Goal: Task Accomplishment & Management: Manage account settings

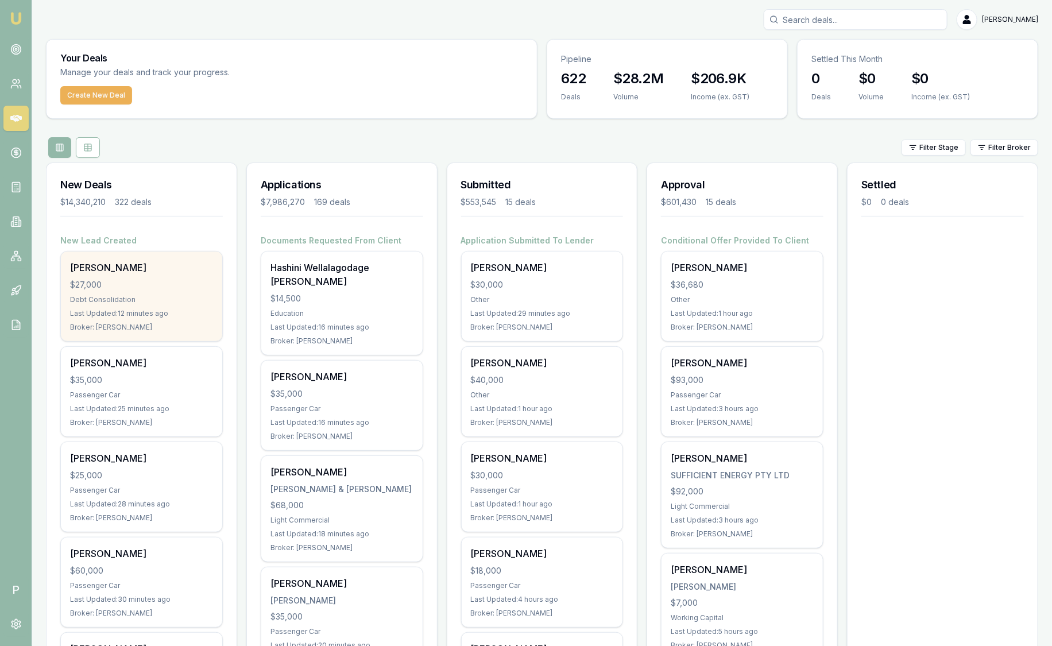
click at [168, 270] on div "Olivia Mitchell" at bounding box center [141, 268] width 143 height 14
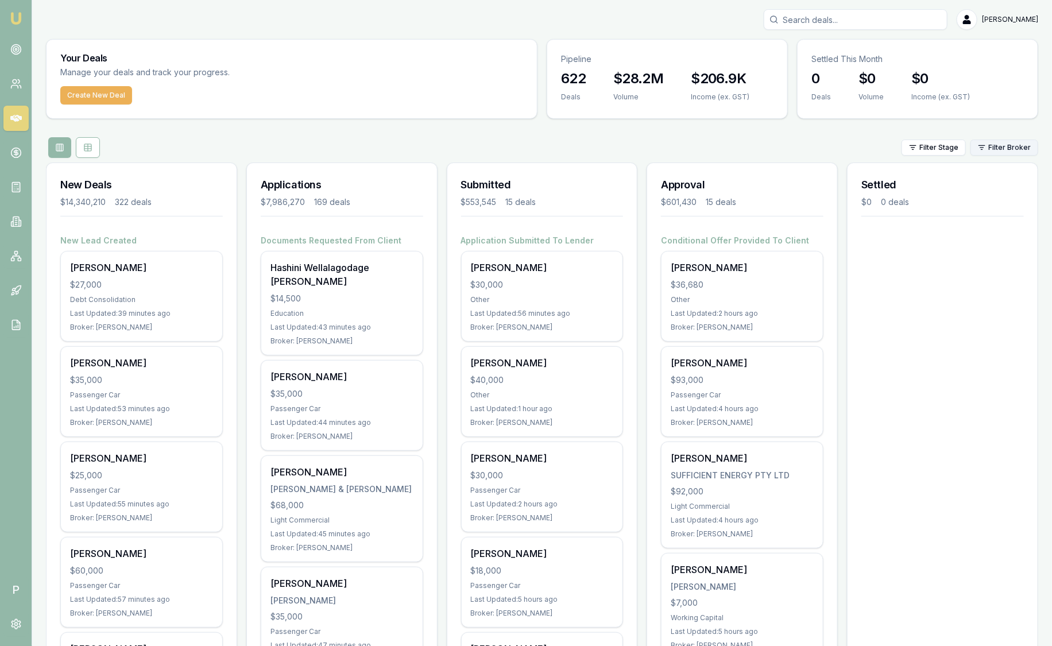
click at [1013, 148] on html "Emu Broker P Sam Crouch Toggle Menu Your Deals Manage your deals and track your…" at bounding box center [526, 323] width 1052 height 646
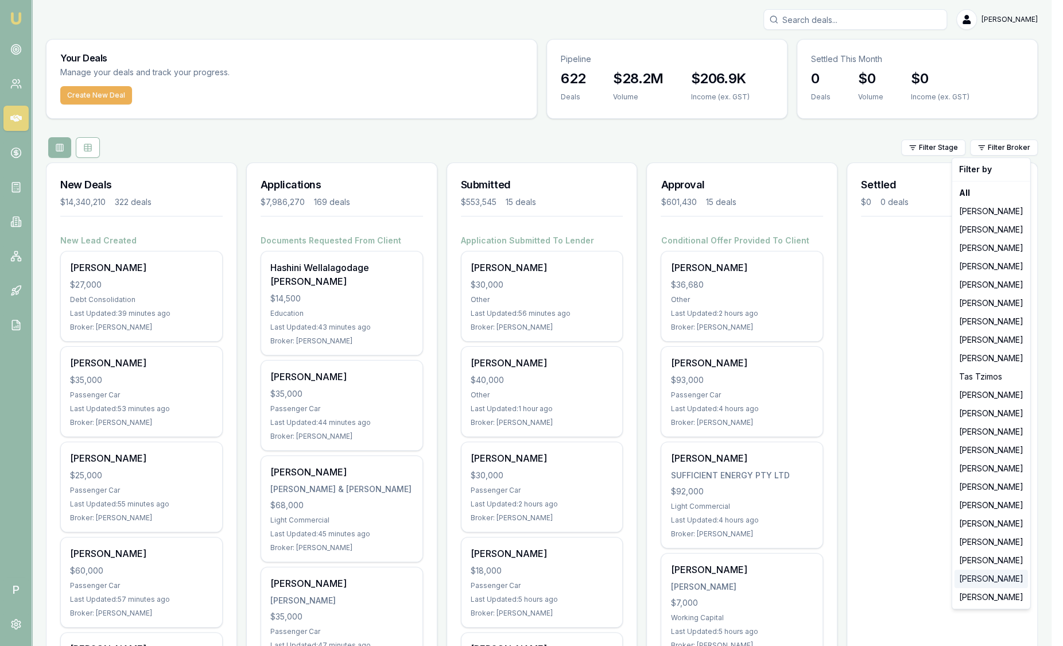
click at [1008, 574] on div "[PERSON_NAME]" at bounding box center [991, 578] width 73 height 18
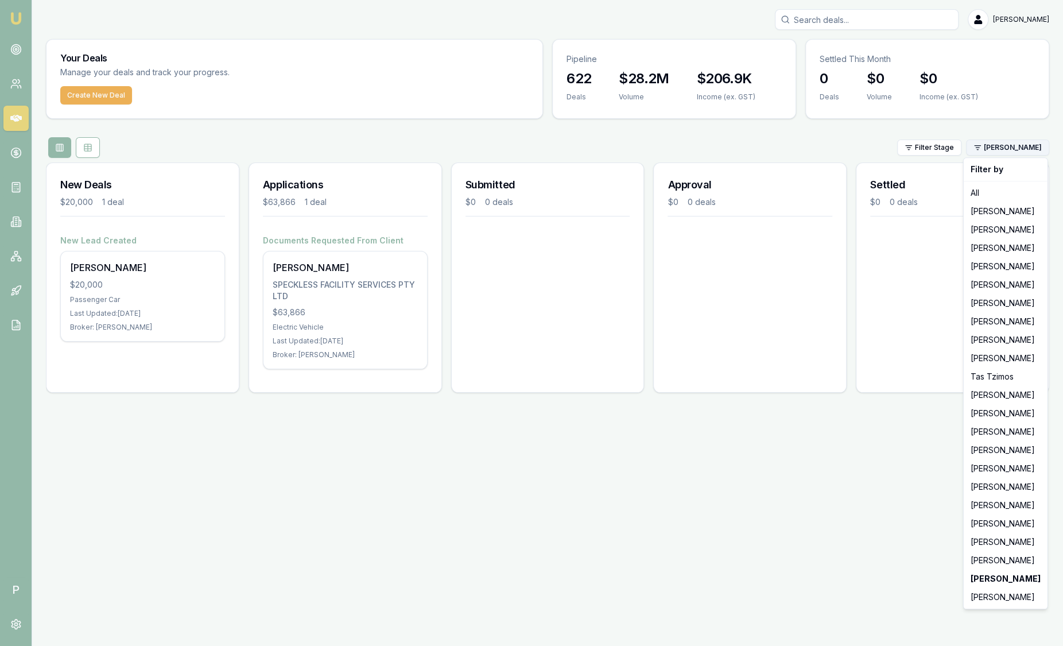
click at [1000, 149] on html "Emu Broker P Sam Crouch Toggle Menu Your Deals Manage your deals and track your…" at bounding box center [531, 323] width 1063 height 646
click at [991, 595] on div "[PERSON_NAME]" at bounding box center [1005, 597] width 79 height 18
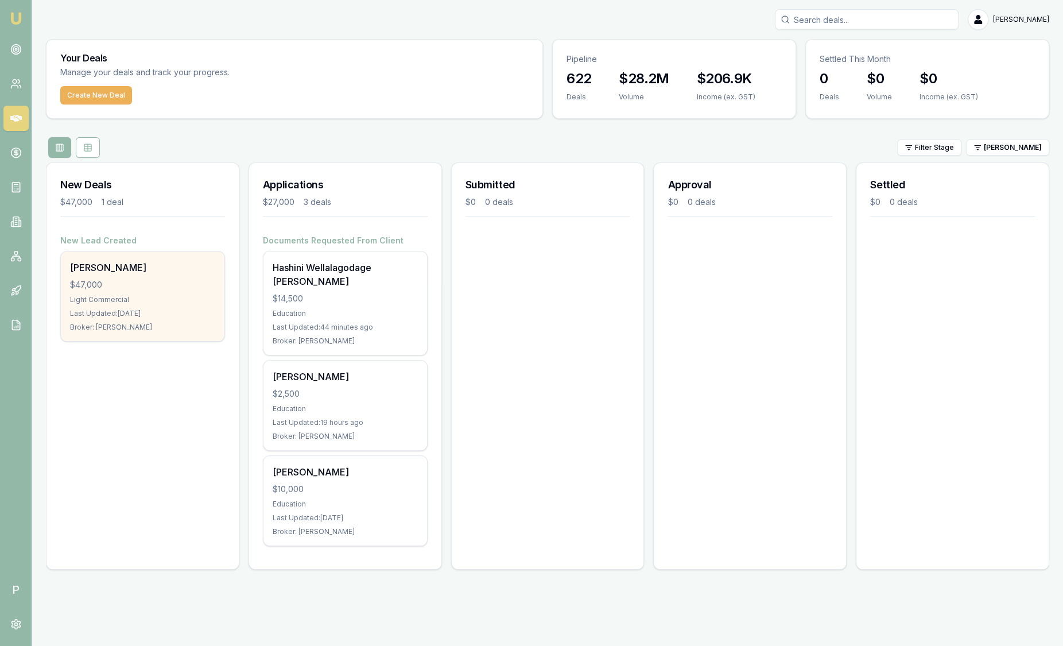
click at [148, 319] on div "Ashutosh Patel $47,000 Light Commercial Last Updated: 5 days ago Broker: Laura …" at bounding box center [143, 296] width 164 height 90
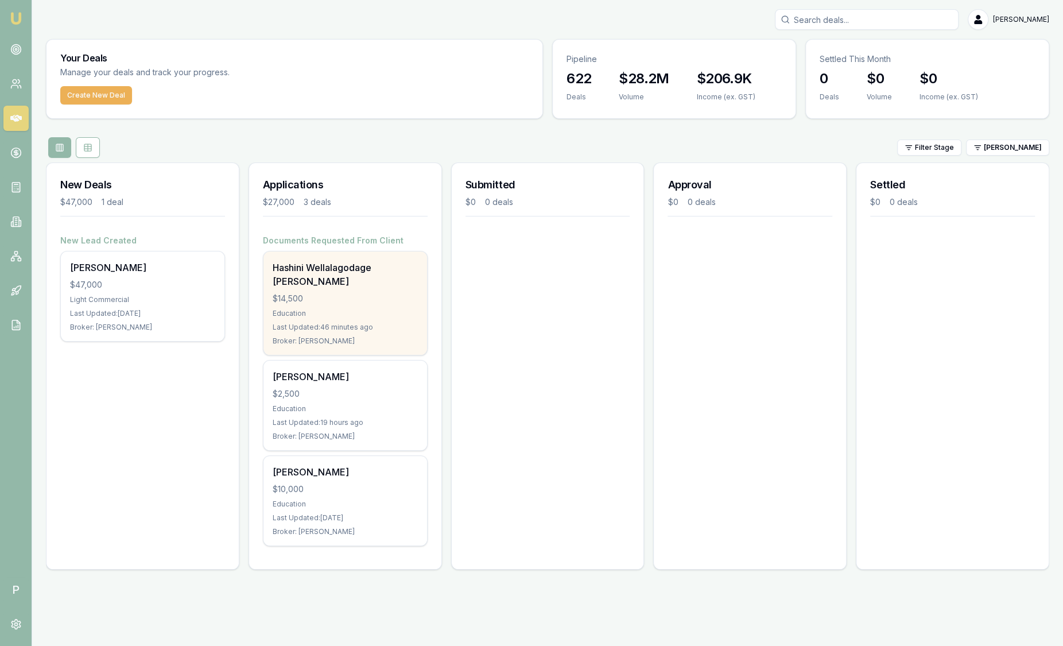
click at [398, 293] on div "$14,500" at bounding box center [345, 298] width 145 height 11
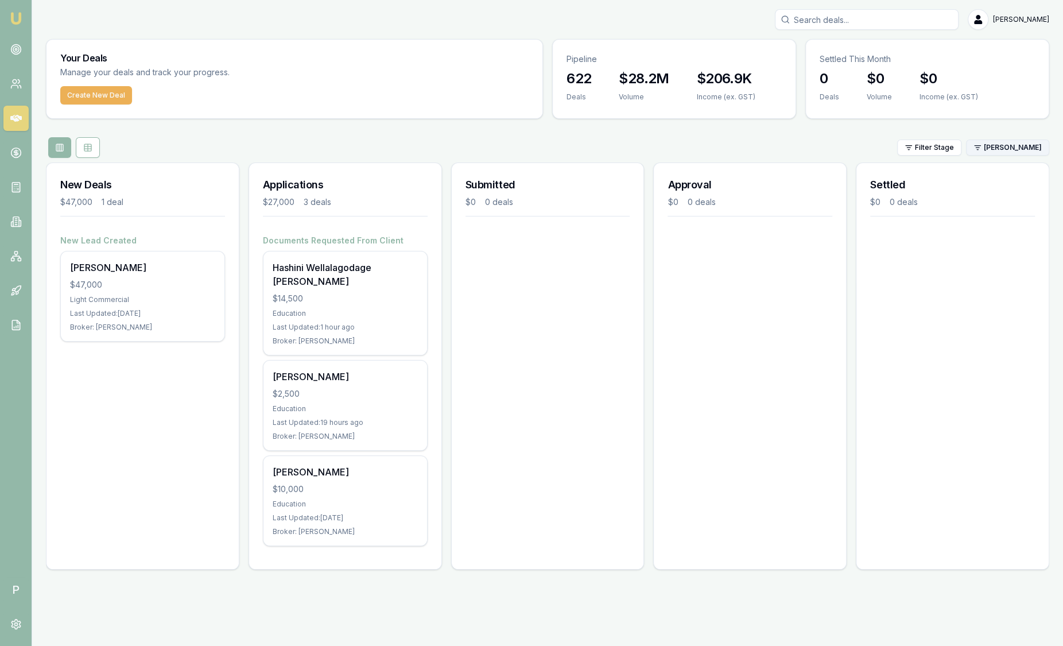
click at [1002, 148] on html "Emu Broker P Sam Crouch Toggle Menu Your Deals Manage your deals and track your…" at bounding box center [531, 323] width 1063 height 646
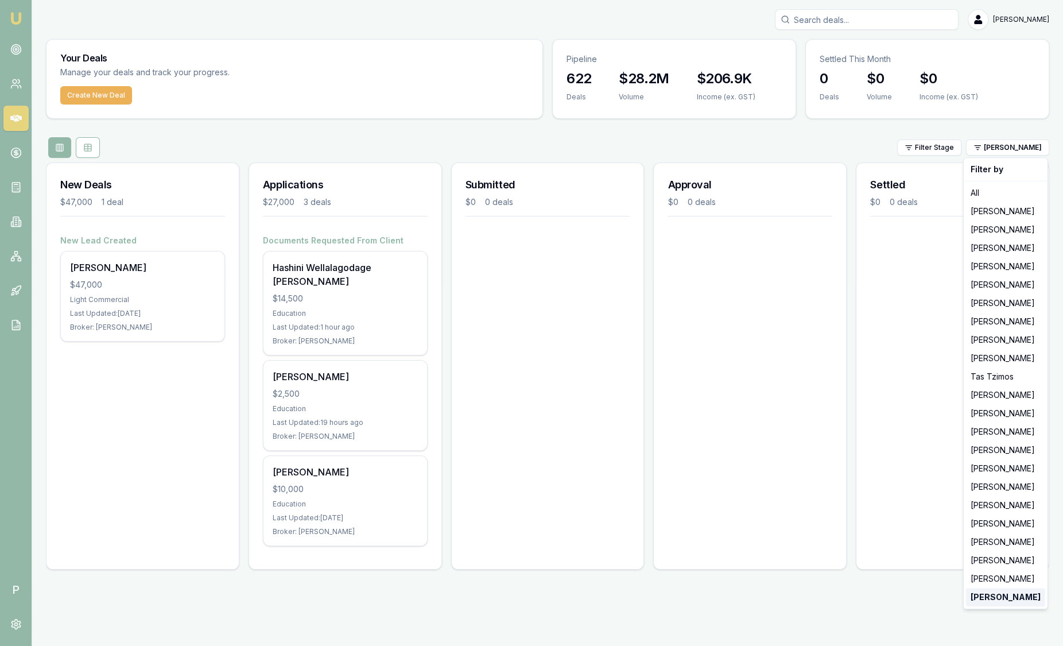
click at [1003, 594] on strong "[PERSON_NAME]" at bounding box center [1006, 596] width 70 height 11
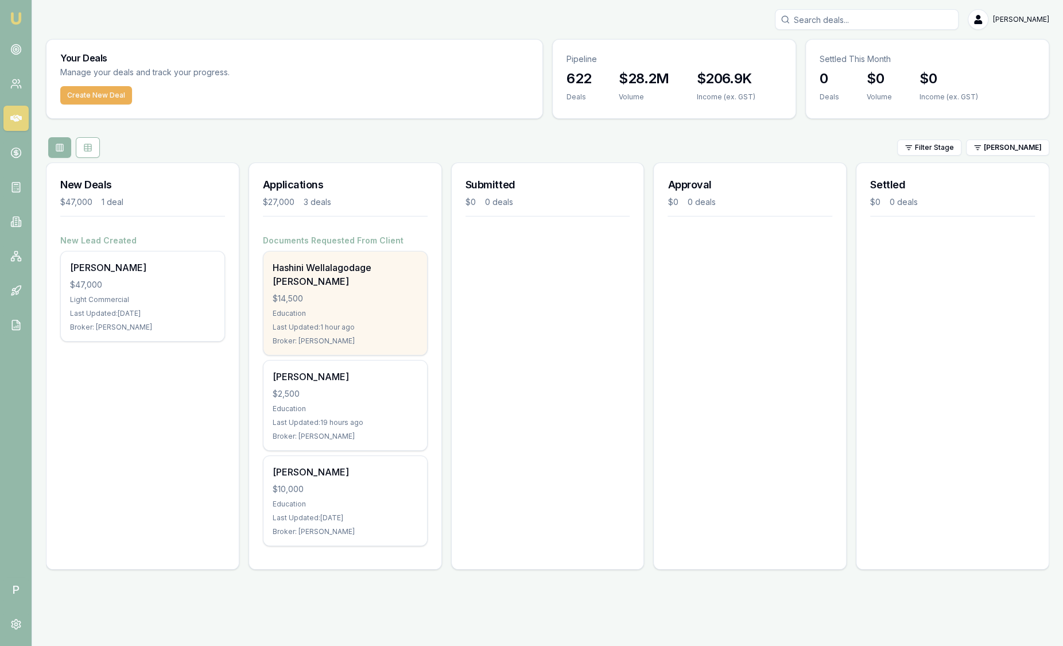
click at [380, 309] on div "Education" at bounding box center [345, 313] width 145 height 9
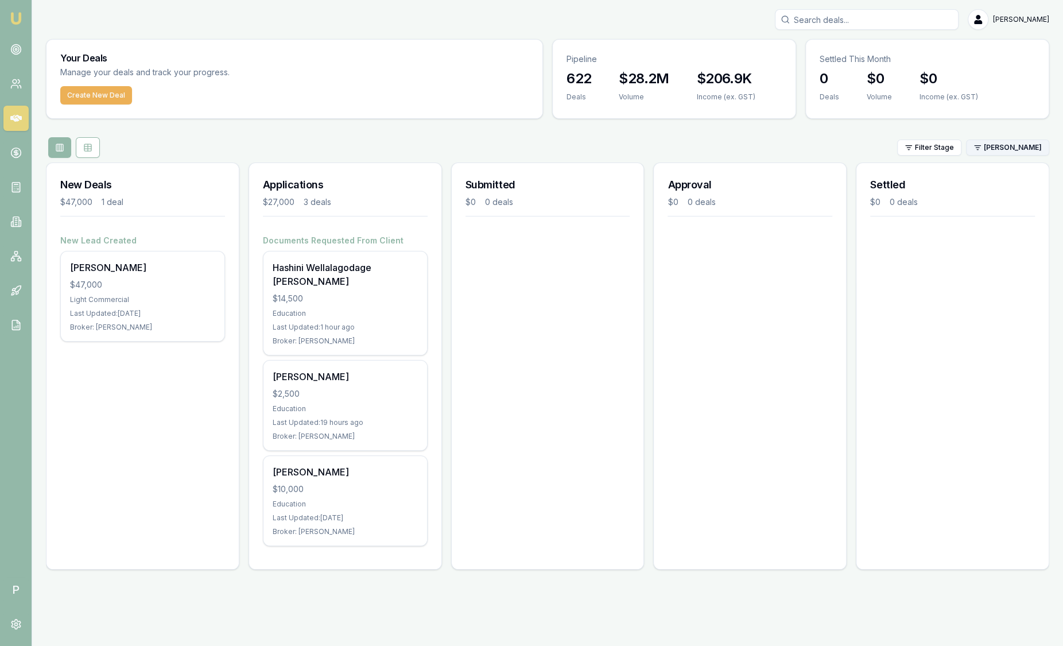
click at [1030, 147] on html "Emu Broker P Sam Crouch Toggle Menu Your Deals Manage your deals and track your…" at bounding box center [531, 323] width 1063 height 646
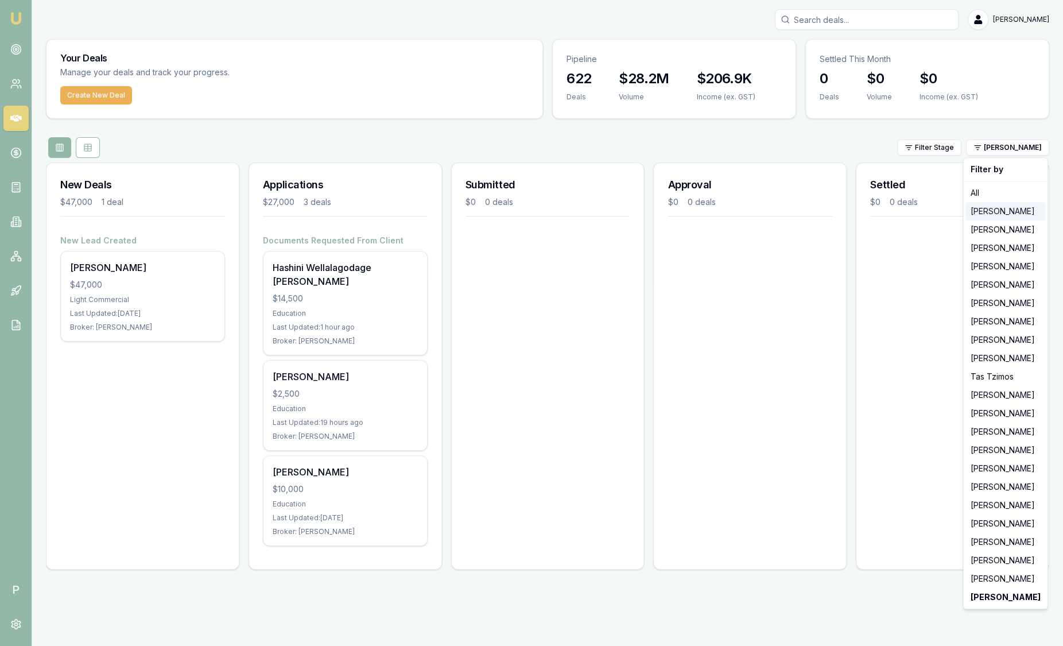
click at [994, 212] on div "[PERSON_NAME]" at bounding box center [1005, 211] width 79 height 18
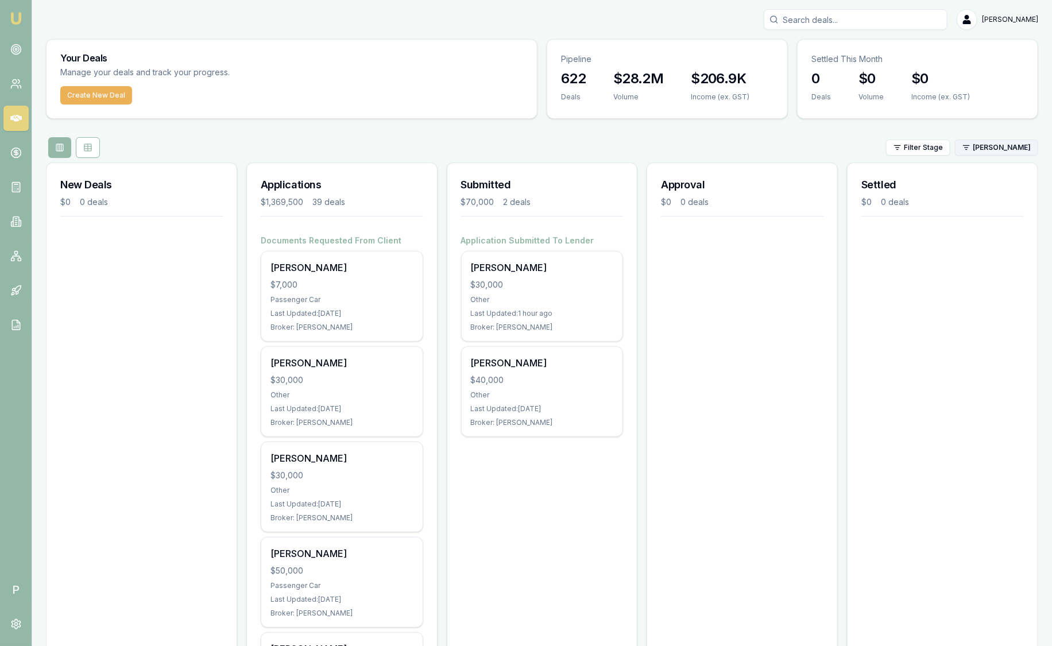
click at [1003, 149] on html "Emu Broker P Sam Crouch Toggle Menu Your Deals Manage your deals and track your…" at bounding box center [526, 323] width 1052 height 646
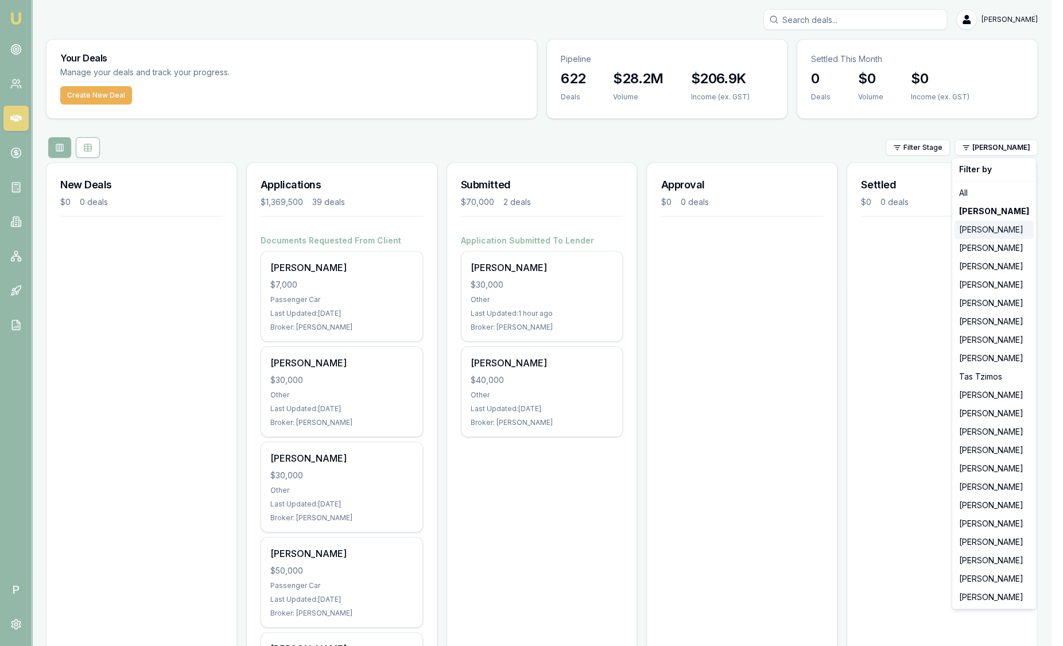
click at [988, 231] on div "[PERSON_NAME]" at bounding box center [994, 229] width 79 height 18
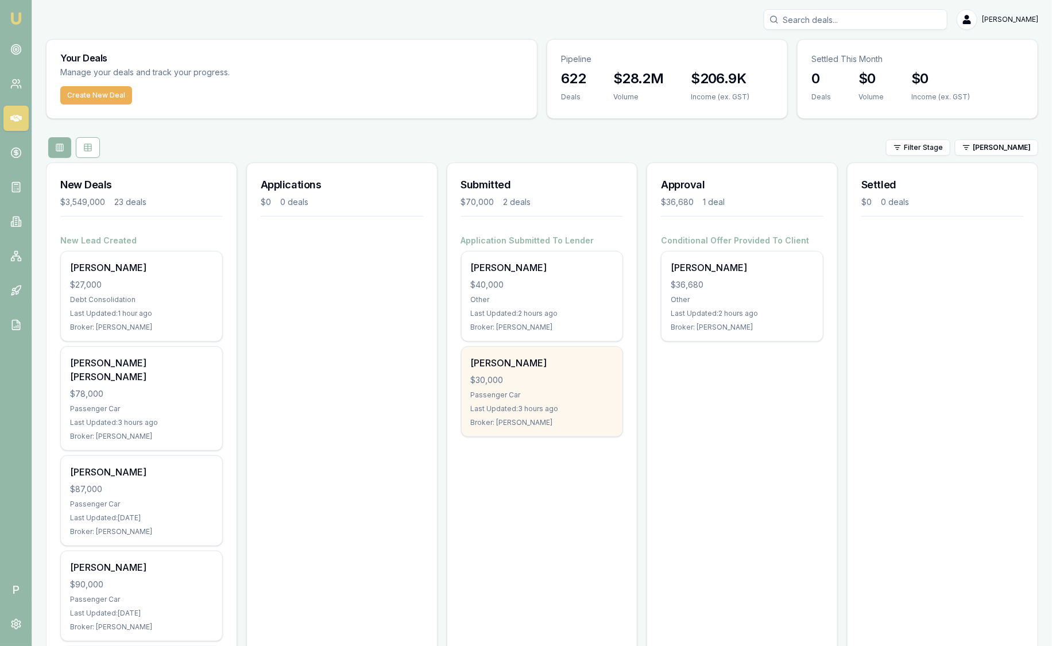
click at [567, 376] on div "$30,000" at bounding box center [542, 379] width 143 height 11
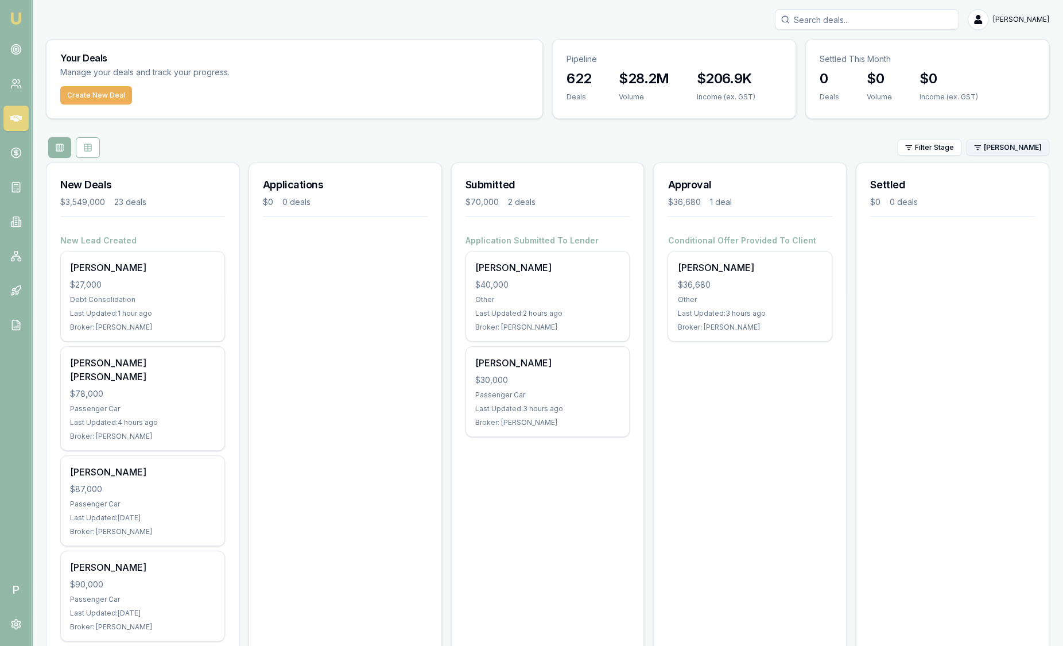
click at [986, 148] on html "Emu Broker P Sam Crouch Toggle Menu Your Deals Manage your deals and track your…" at bounding box center [531, 323] width 1063 height 646
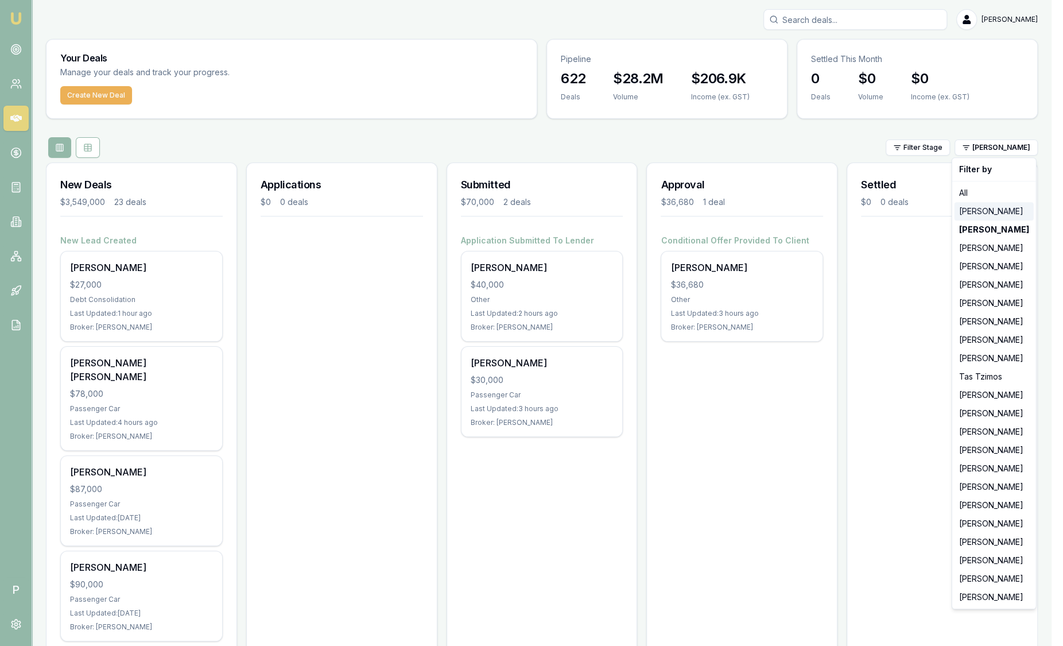
click at [980, 214] on div "[PERSON_NAME]" at bounding box center [994, 211] width 79 height 18
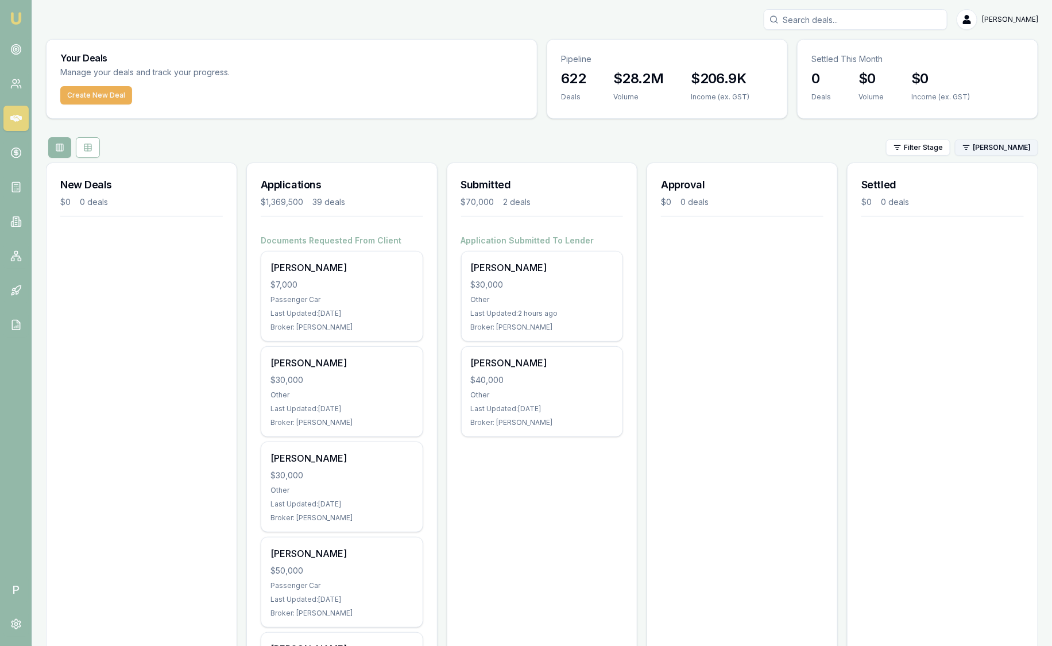
click at [1000, 145] on html "Emu Broker P Sam Crouch Toggle Menu Your Deals Manage your deals and track your…" at bounding box center [526, 323] width 1052 height 646
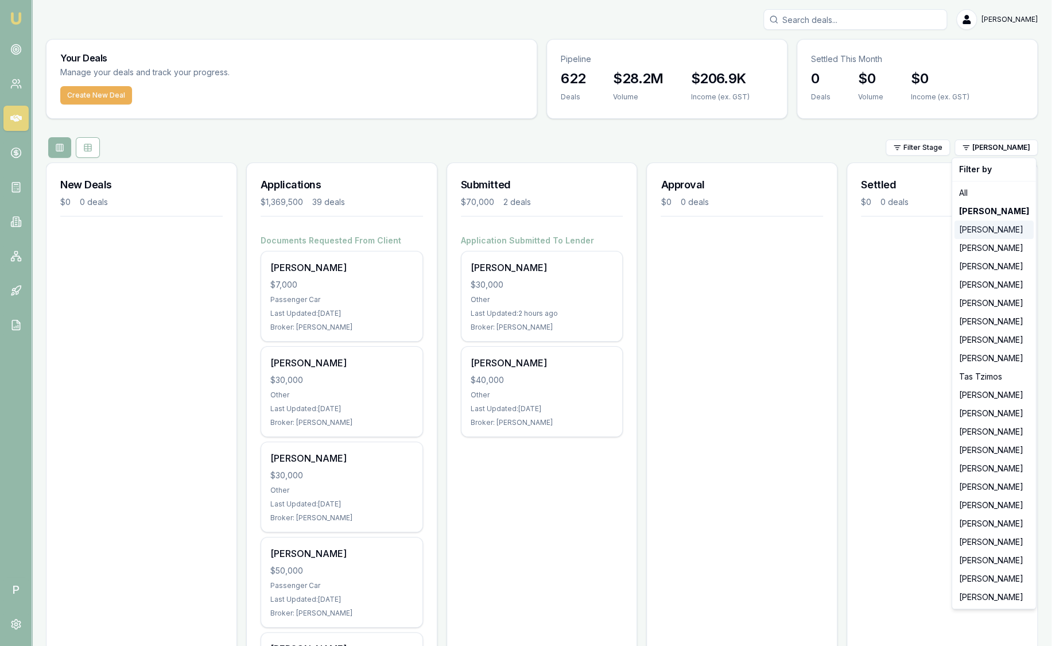
click at [974, 230] on div "[PERSON_NAME]" at bounding box center [994, 229] width 79 height 18
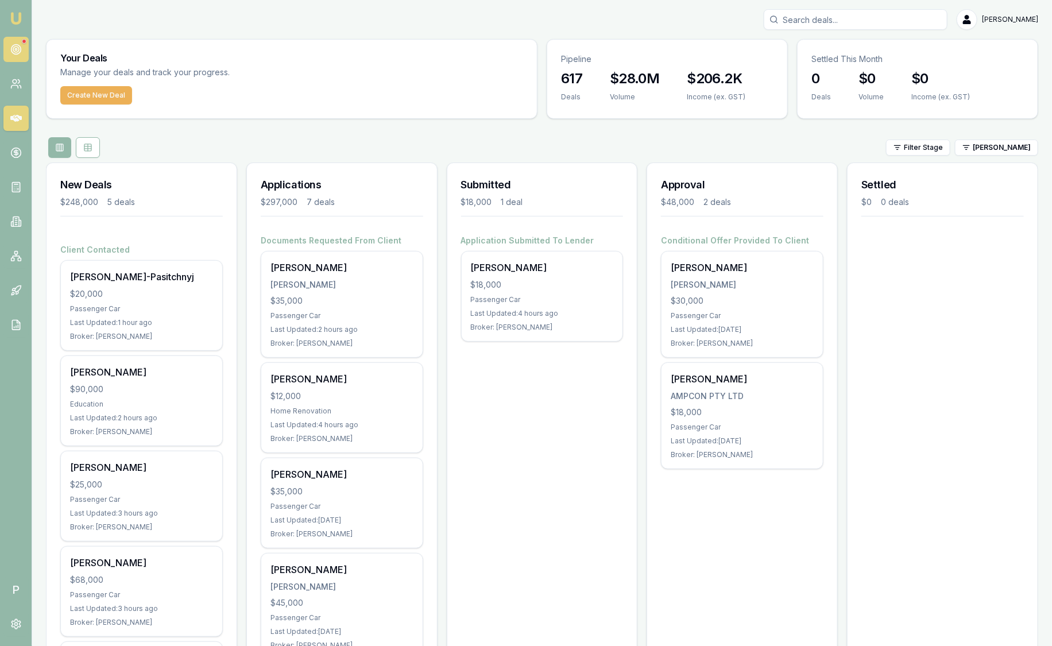
click at [19, 44] on icon at bounding box center [15, 49] width 11 height 11
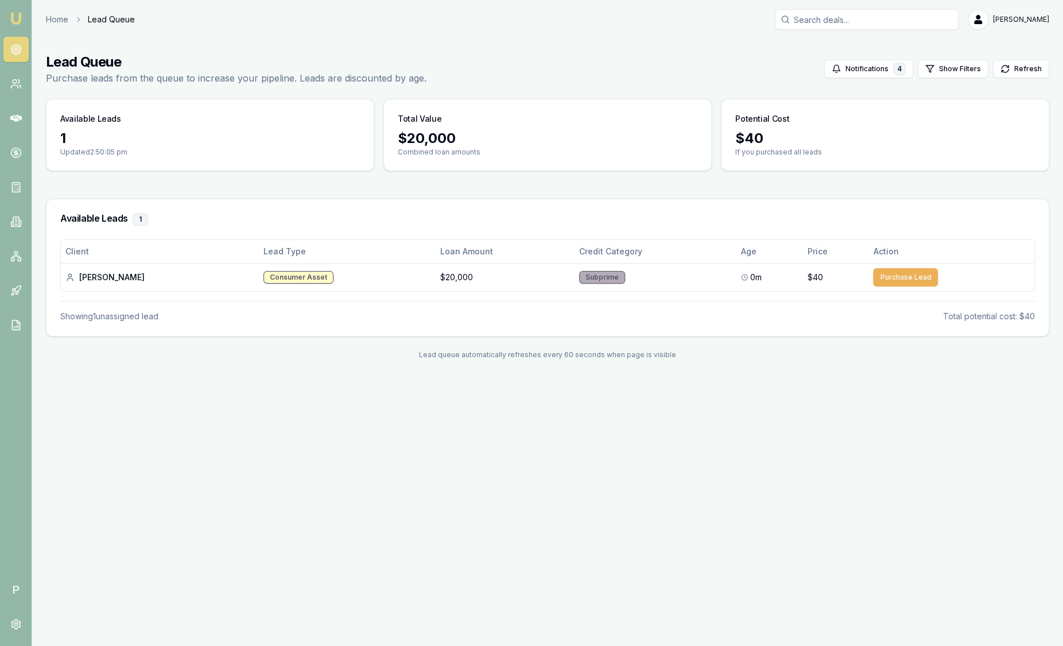
click at [21, 21] on img at bounding box center [16, 18] width 14 height 14
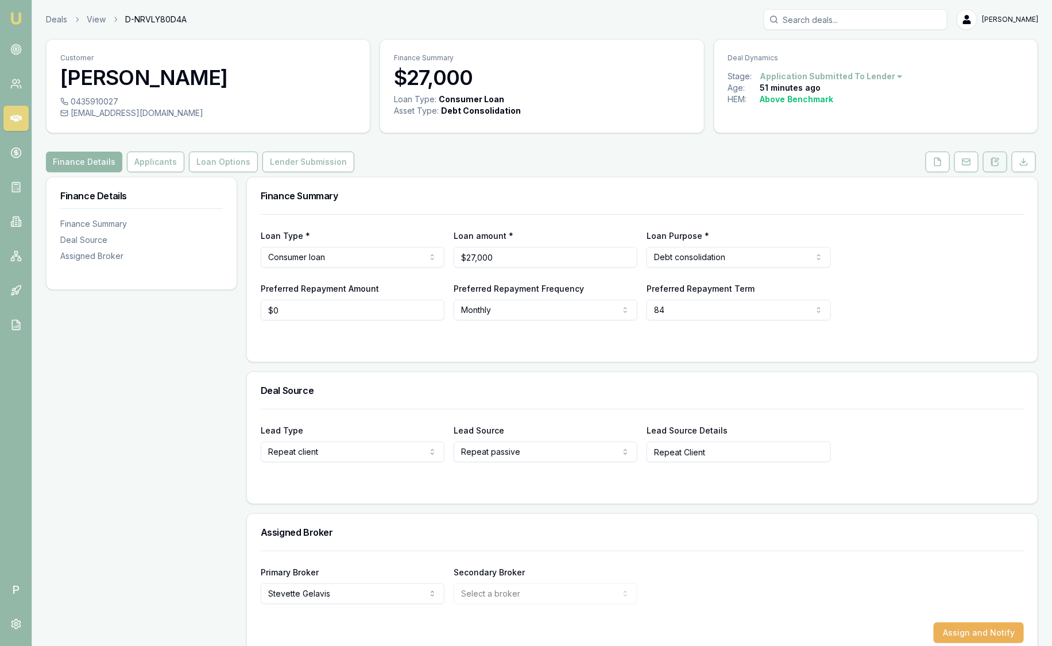
click at [992, 161] on icon at bounding box center [994, 161] width 9 height 9
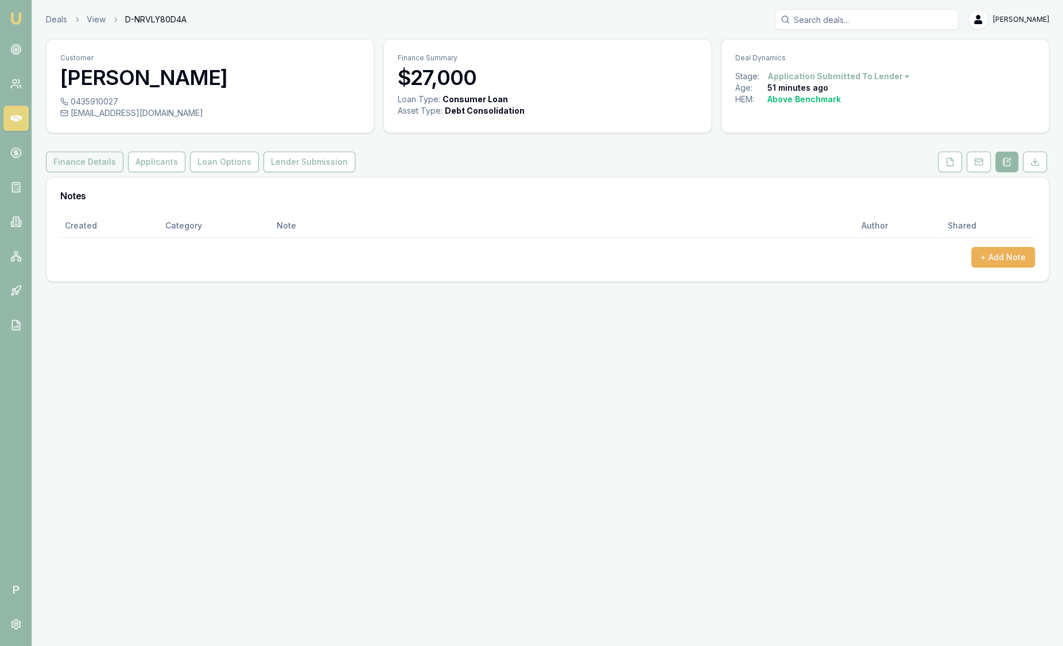
click at [73, 159] on button "Finance Details" at bounding box center [84, 162] width 77 height 21
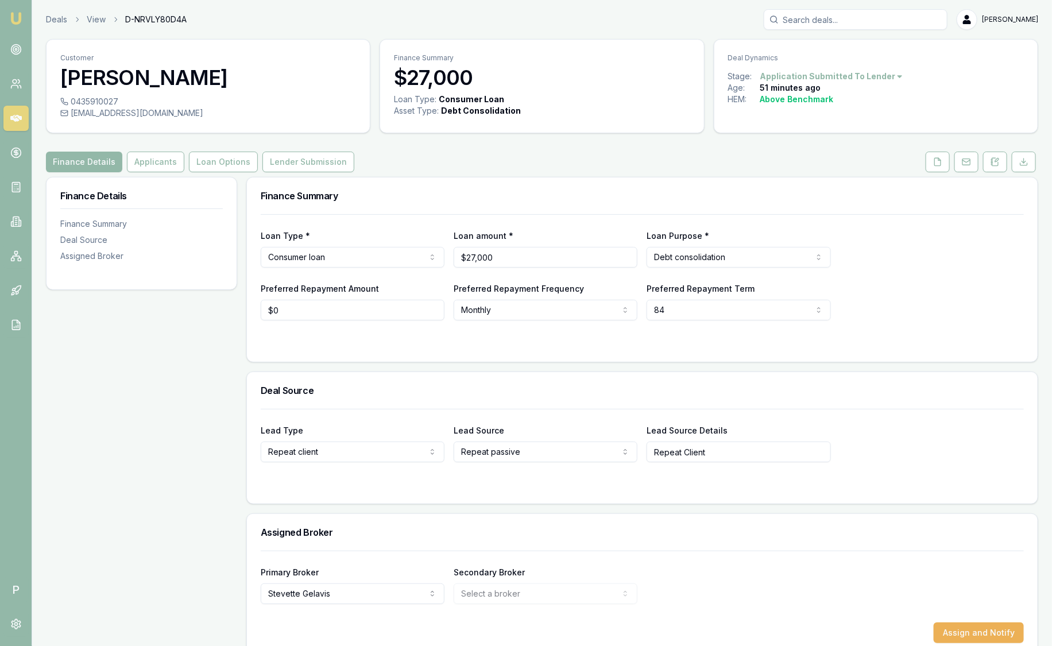
click at [53, 26] on div "Deals View D-NRVLY80D4A Sam Crouch" at bounding box center [542, 19] width 992 height 21
click at [53, 20] on link "Deals" at bounding box center [56, 19] width 21 height 11
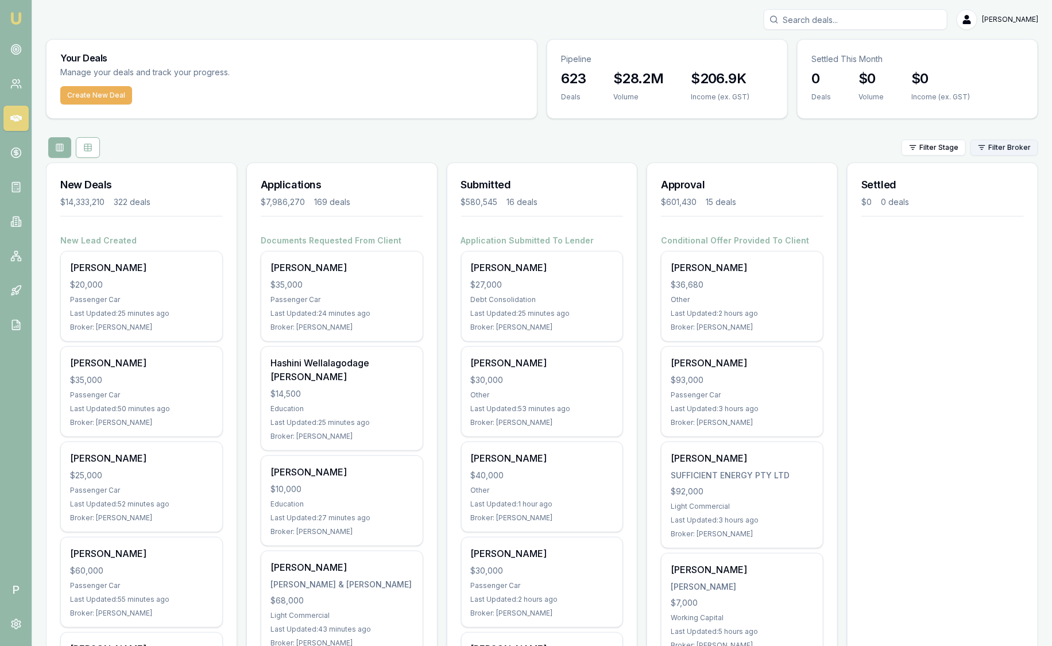
click at [1006, 146] on html "Emu Broker P Sam Crouch Toggle Menu Your Deals Manage your deals and track your…" at bounding box center [526, 323] width 1052 height 646
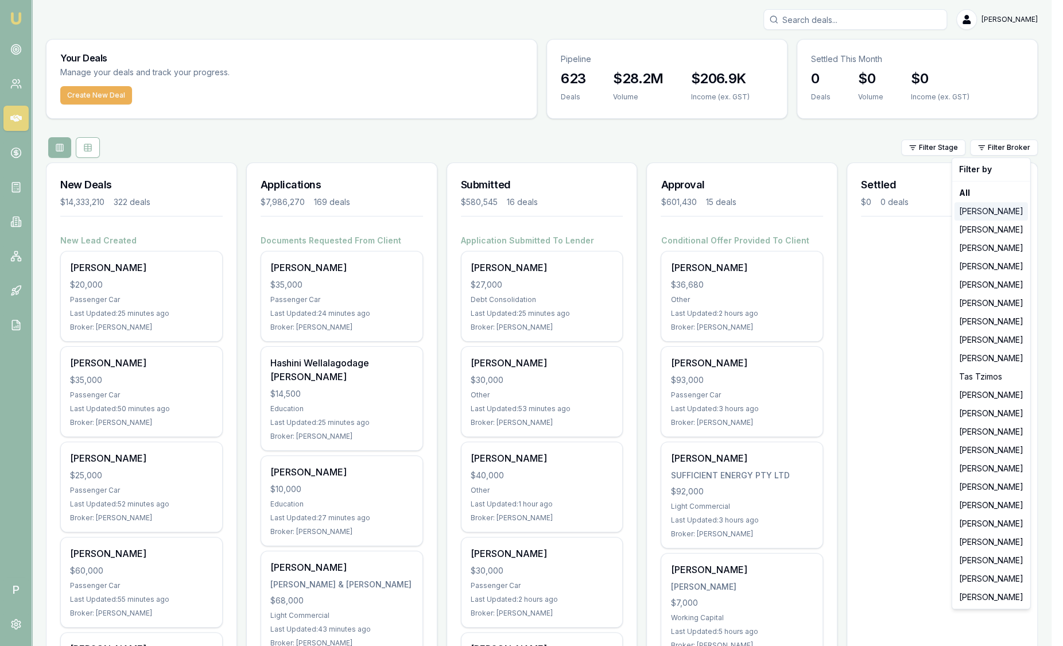
click at [997, 210] on div "[PERSON_NAME]" at bounding box center [991, 211] width 73 height 18
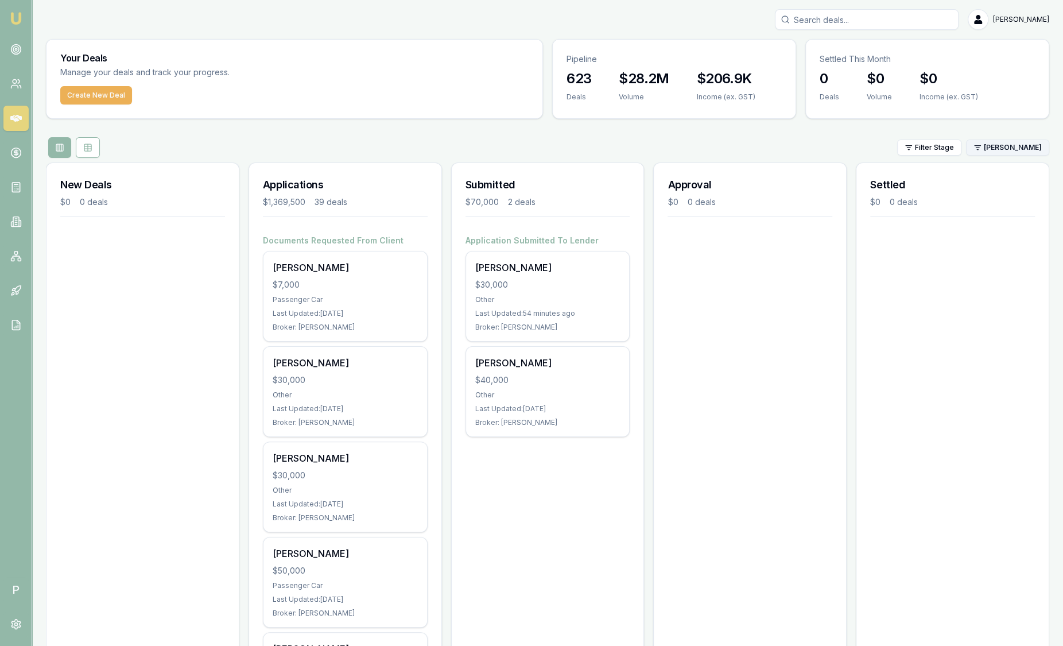
click at [1003, 150] on html "Emu Broker P Sam Crouch Toggle Menu Your Deals Manage your deals and track your…" at bounding box center [531, 323] width 1063 height 646
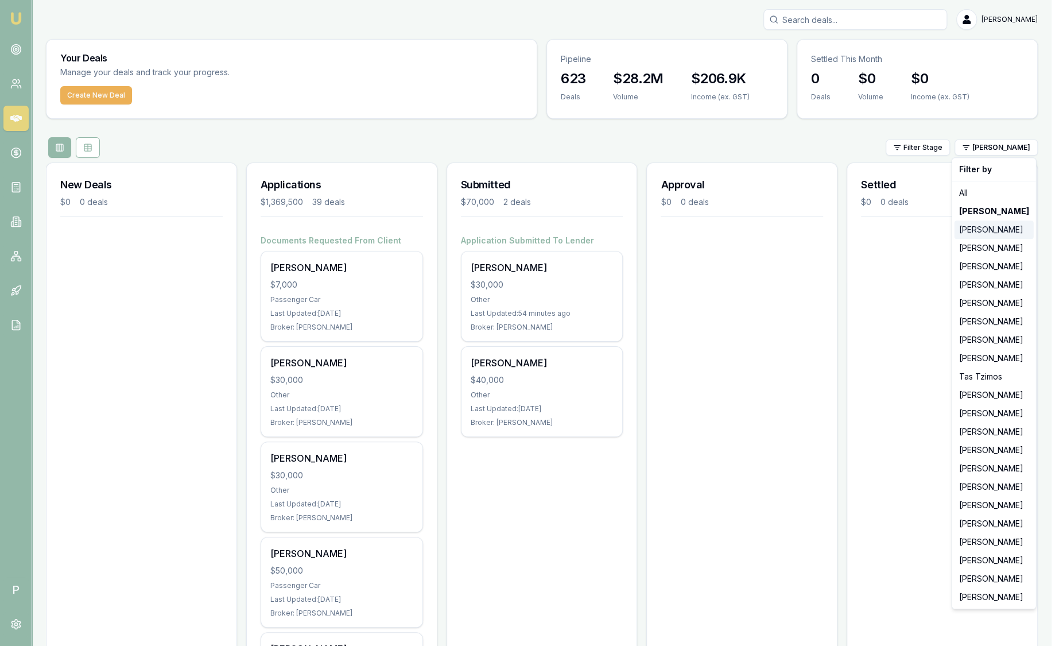
click at [997, 228] on div "[PERSON_NAME]" at bounding box center [994, 229] width 79 height 18
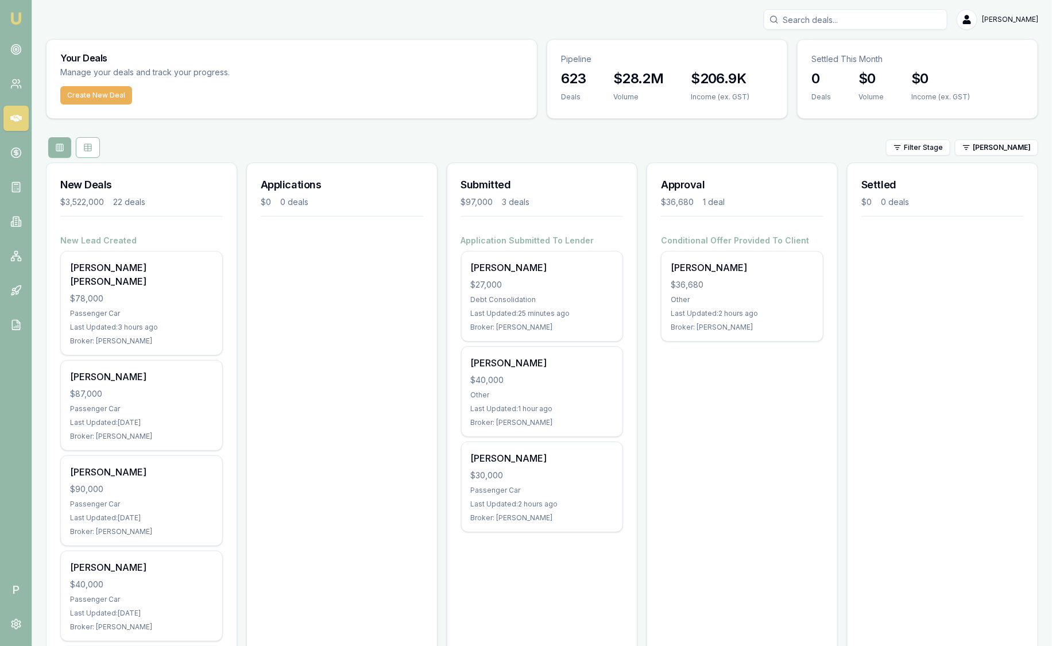
click at [987, 152] on html "Emu Broker P Sam Crouch Toggle Menu Your Deals Manage your deals and track your…" at bounding box center [526, 323] width 1052 height 646
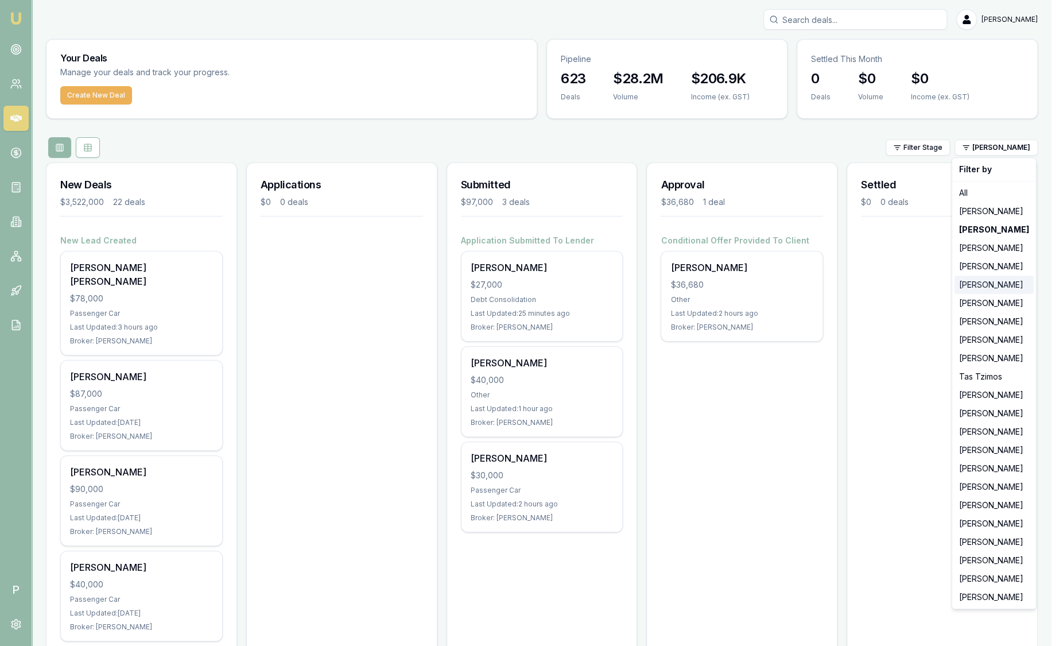
click at [971, 286] on div "[PERSON_NAME]" at bounding box center [994, 285] width 79 height 18
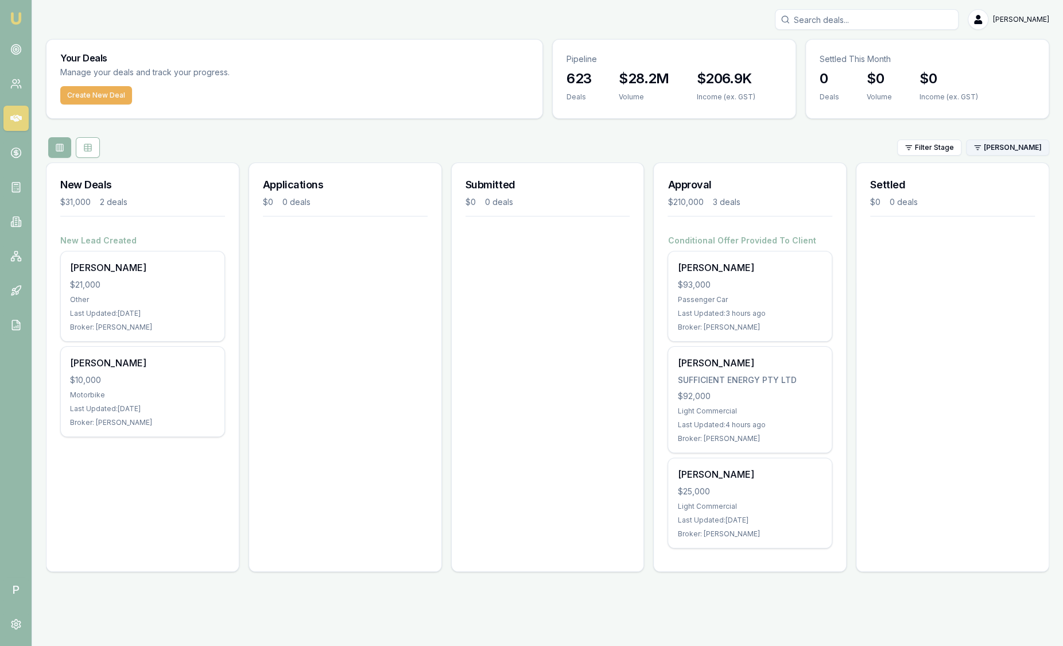
click at [996, 148] on html "Emu Broker P Sam Crouch Toggle Menu Your Deals Manage your deals and track your…" at bounding box center [531, 323] width 1063 height 646
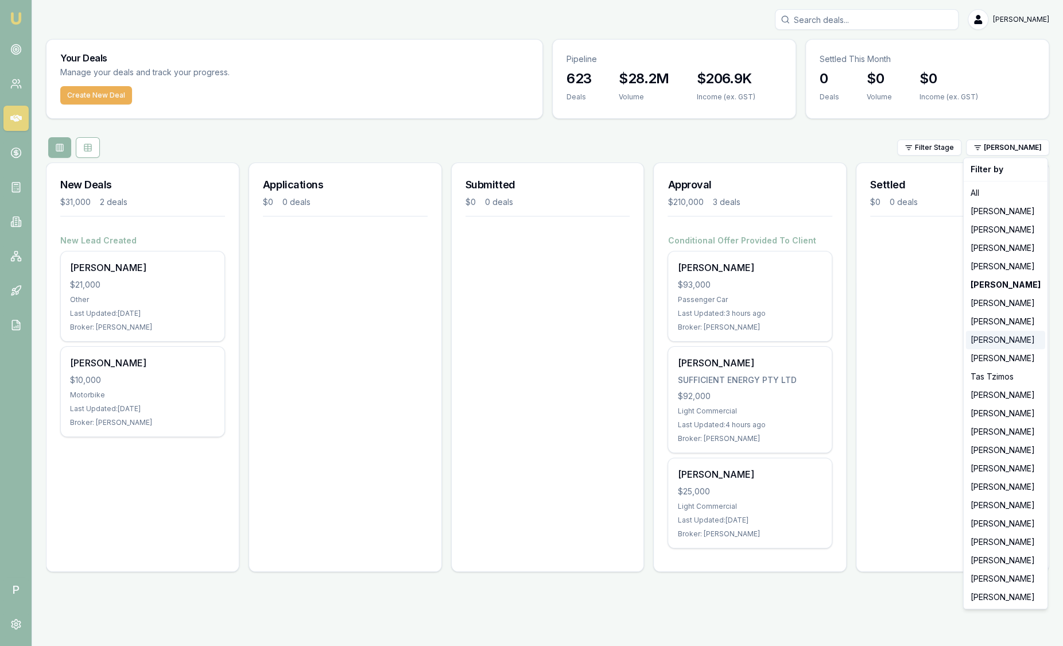
click at [996, 331] on div "[PERSON_NAME]" at bounding box center [1005, 340] width 79 height 18
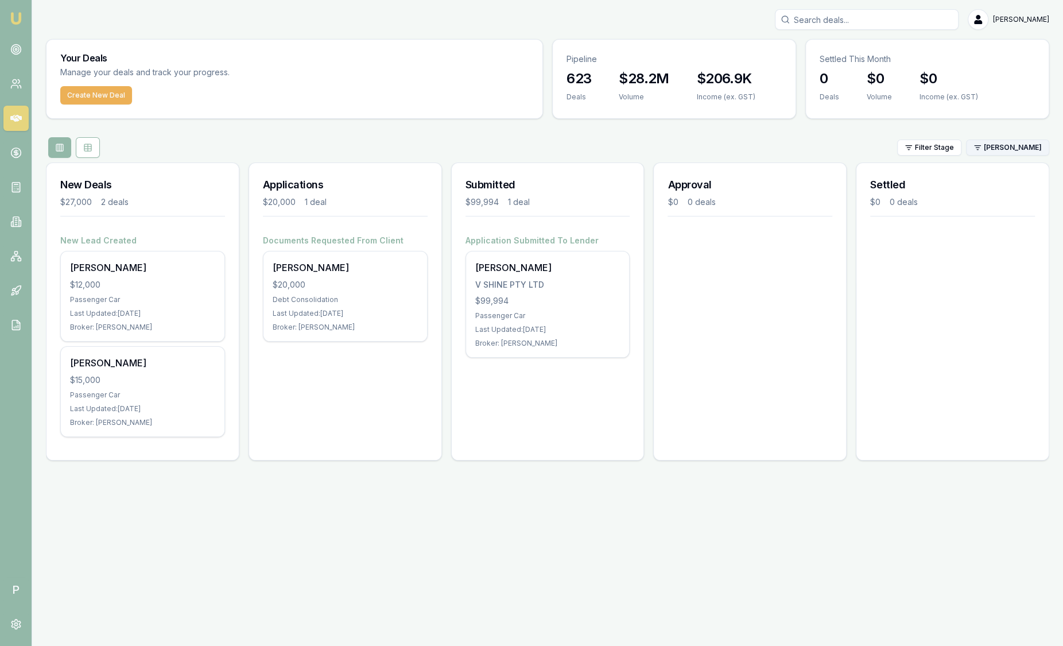
click at [1011, 152] on html "Emu Broker P Sam Crouch Toggle Menu Your Deals Manage your deals and track your…" at bounding box center [531, 323] width 1063 height 646
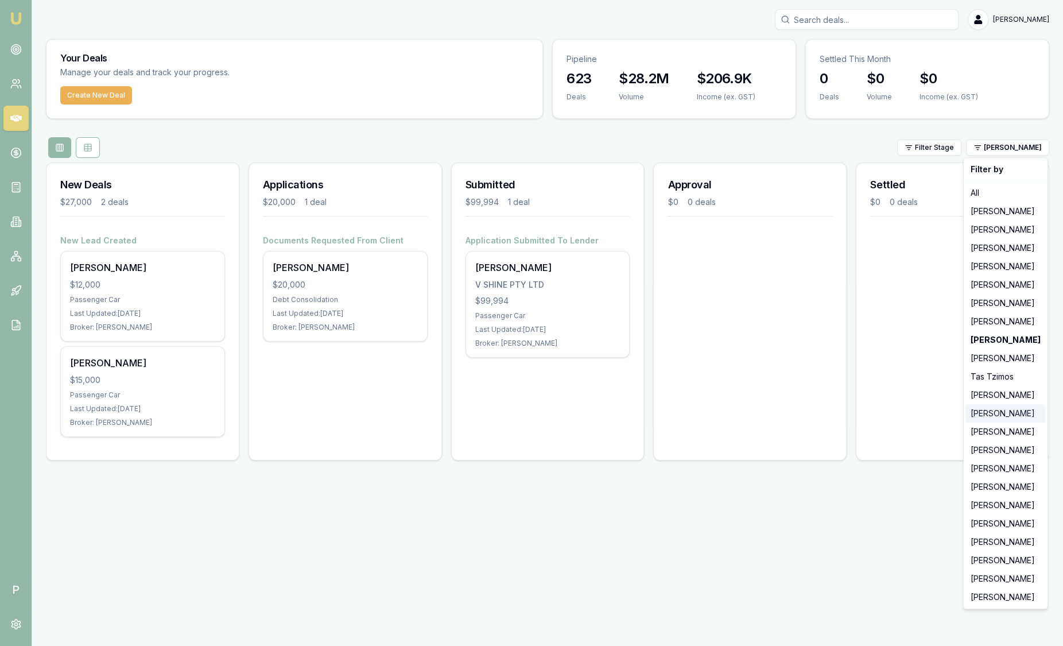
click at [984, 416] on div "[PERSON_NAME]" at bounding box center [1005, 413] width 79 height 18
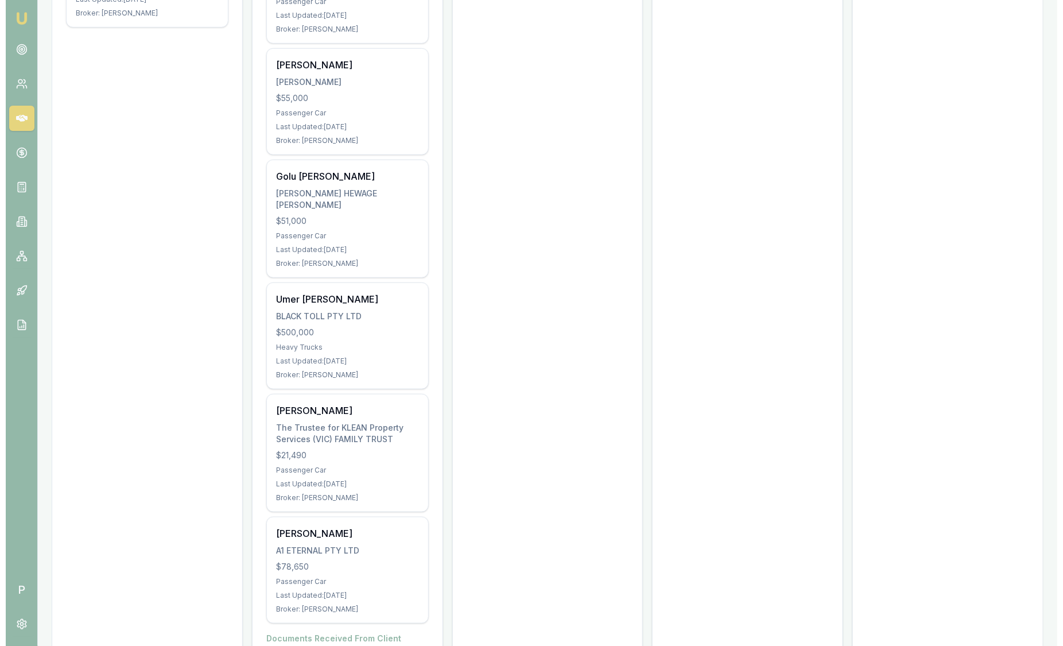
scroll to position [95, 0]
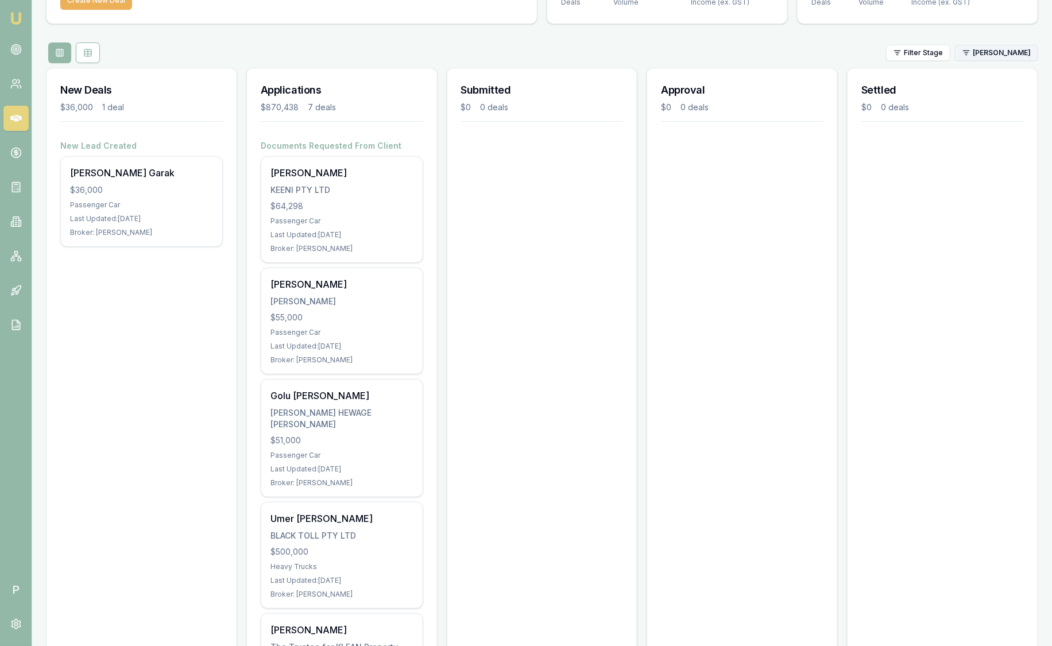
click at [993, 55] on html "Emu Broker P Sam Crouch Toggle Menu Your Deals Manage your deals and track your…" at bounding box center [526, 228] width 1052 height 646
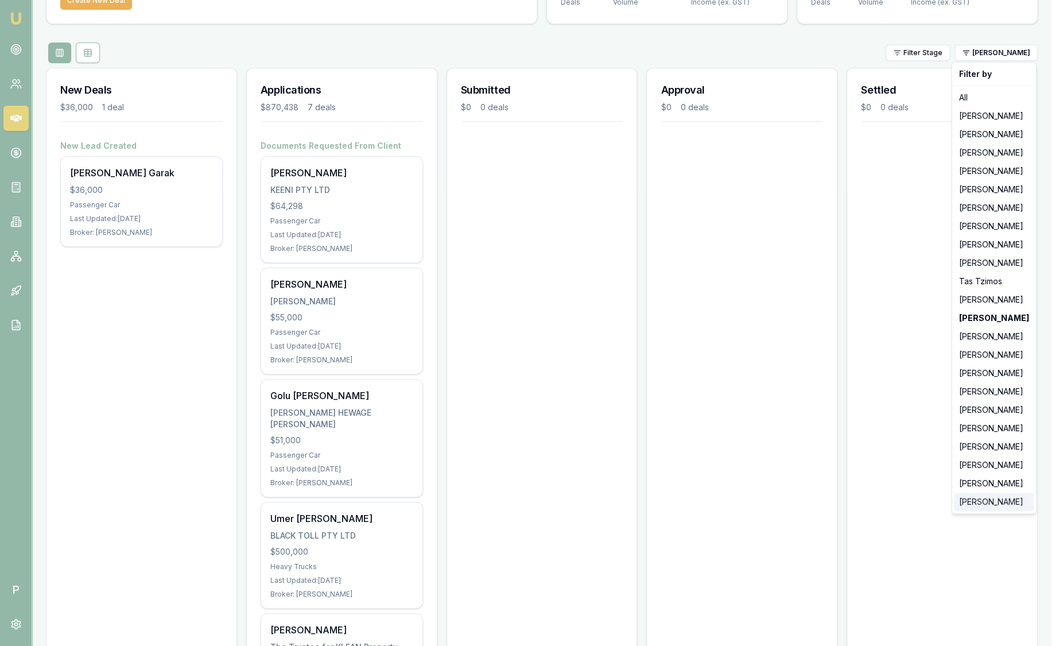
click at [975, 506] on div "[PERSON_NAME]" at bounding box center [994, 501] width 79 height 18
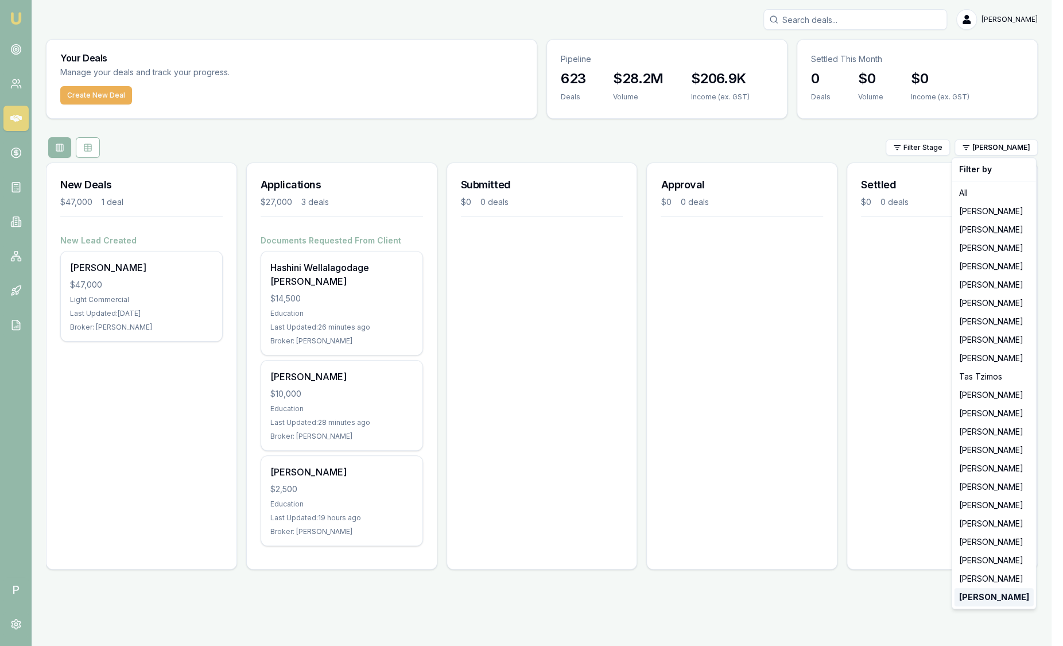
scroll to position [0, 0]
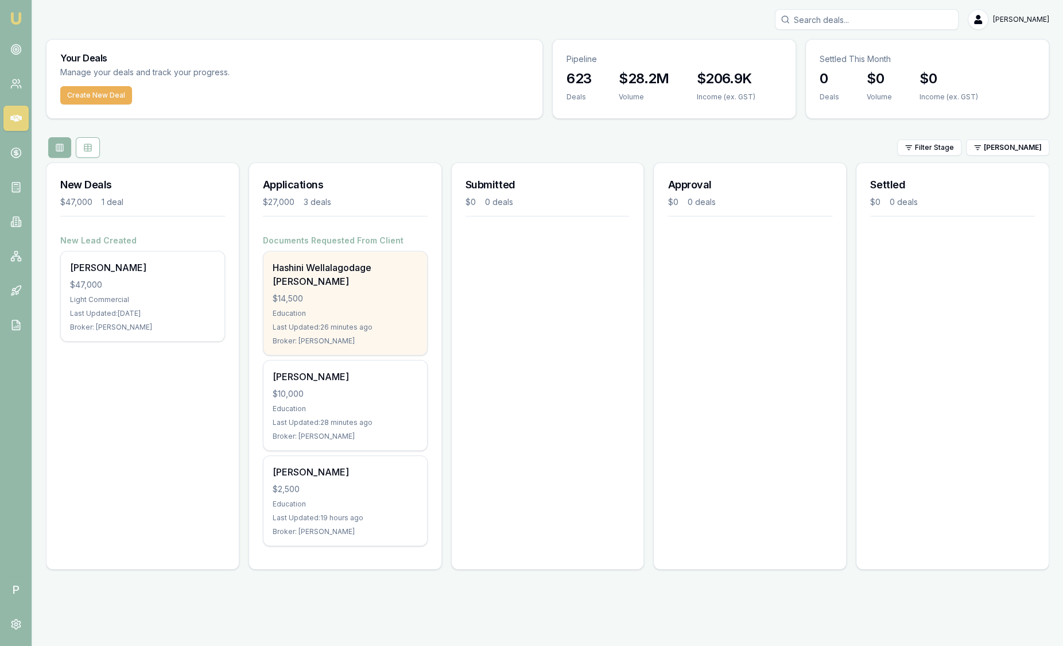
click at [354, 304] on div "Hashini Wellalagodage Dona $14,500 Education Last Updated: 26 minutes ago Broke…" at bounding box center [345, 302] width 164 height 103
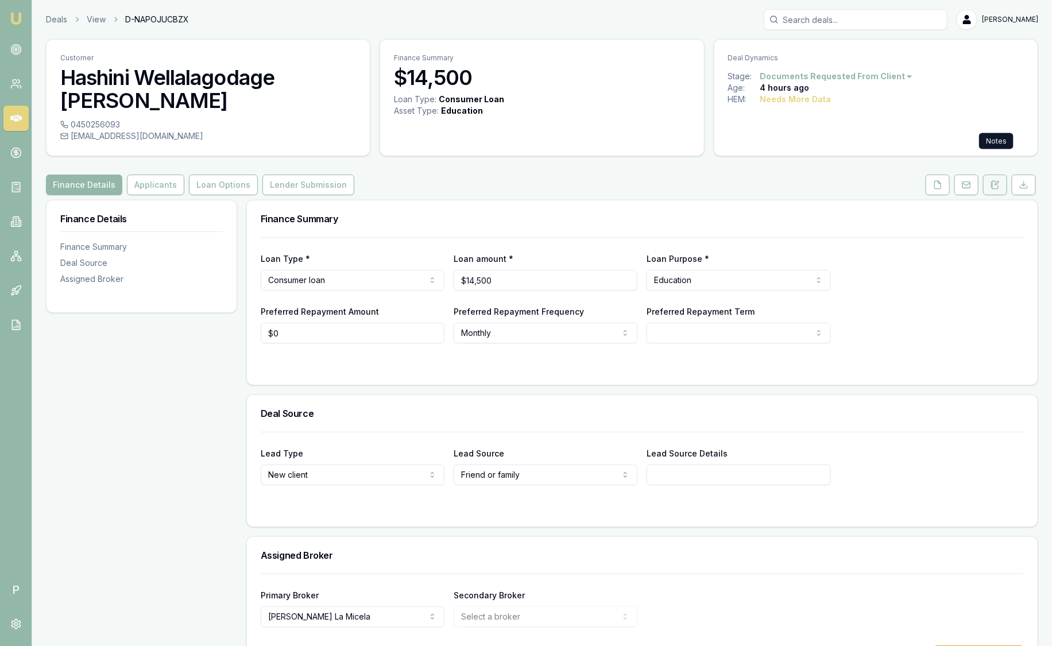
click at [991, 187] on icon at bounding box center [992, 187] width 2 height 0
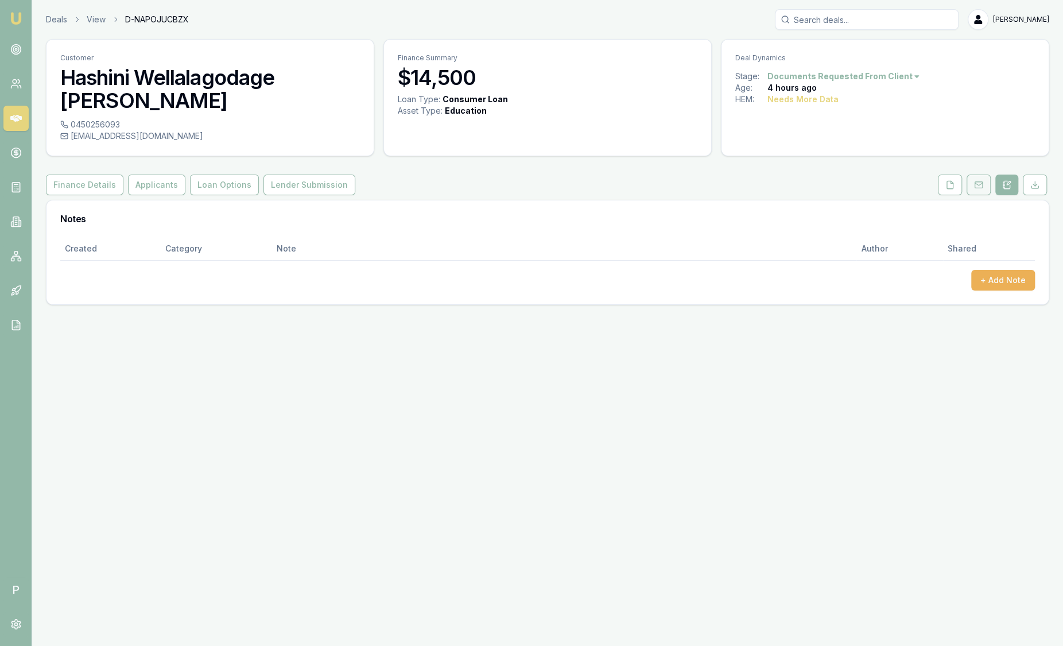
click at [984, 174] on button at bounding box center [979, 184] width 24 height 21
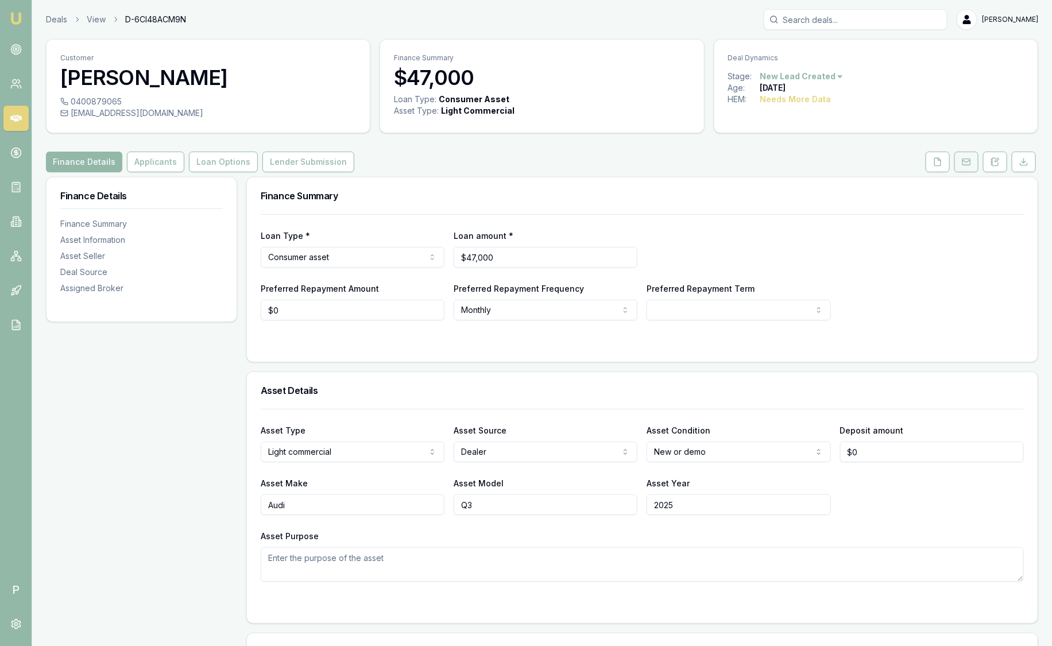
click at [971, 168] on button at bounding box center [966, 162] width 24 height 21
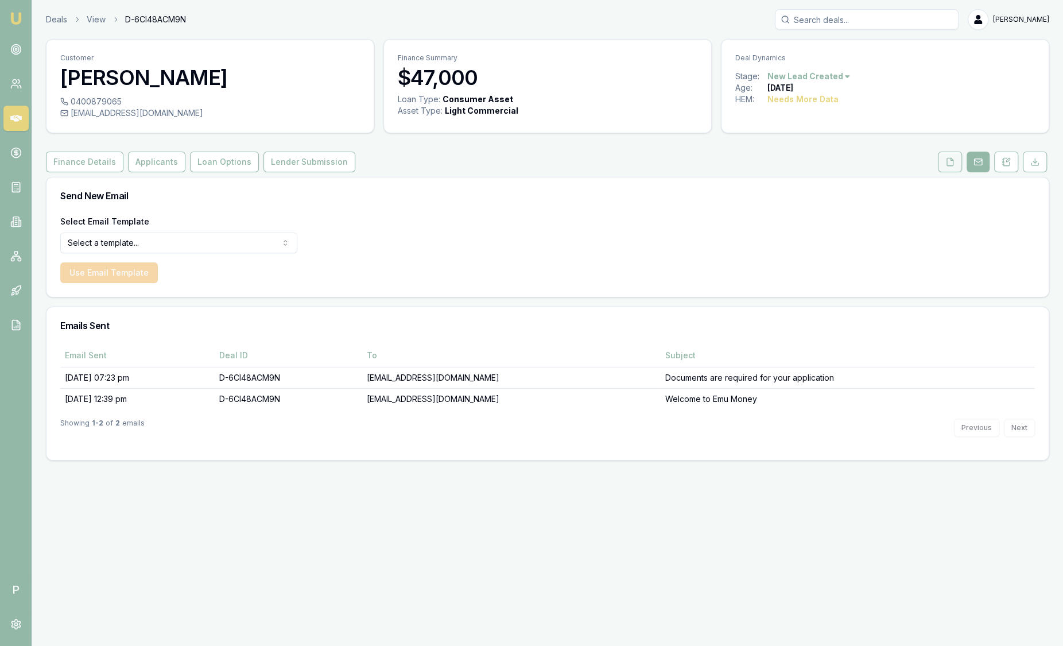
click at [957, 163] on button at bounding box center [950, 162] width 24 height 21
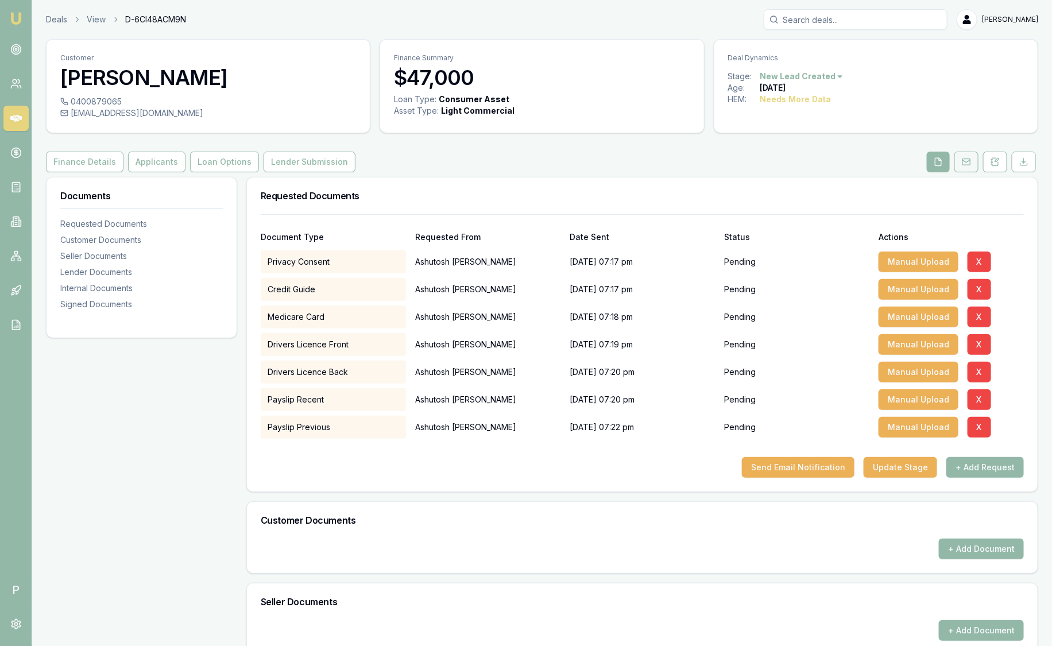
click at [968, 161] on icon at bounding box center [965, 161] width 7 height 2
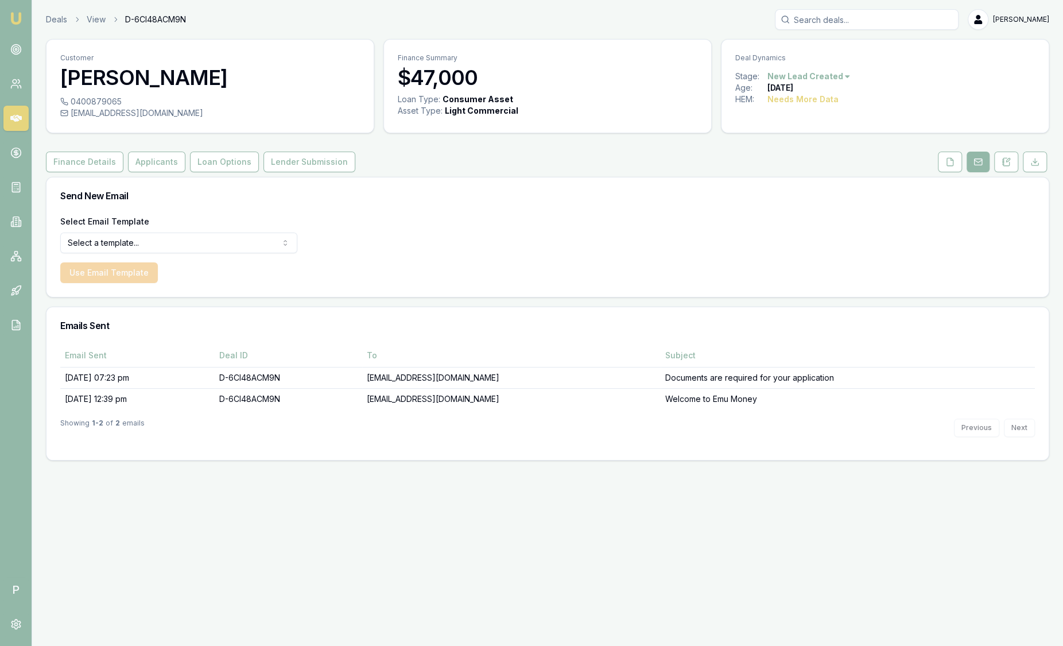
click at [13, 19] on img at bounding box center [16, 18] width 14 height 14
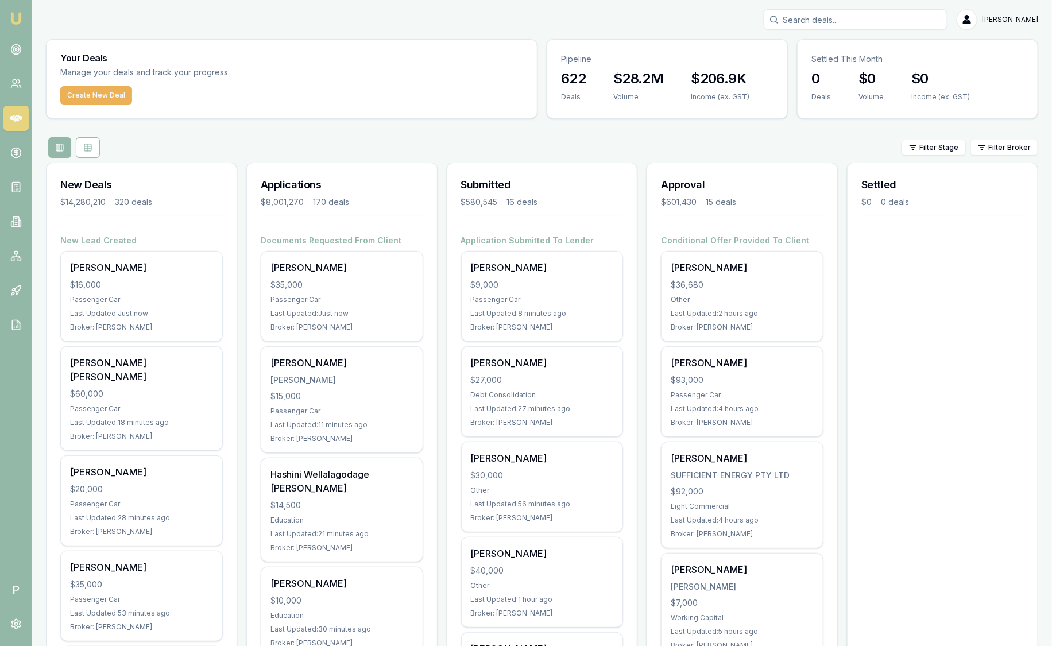
click at [1006, 149] on html "Emu Broker P Sam Crouch Toggle Menu Your Deals Manage your deals and track your…" at bounding box center [526, 323] width 1052 height 646
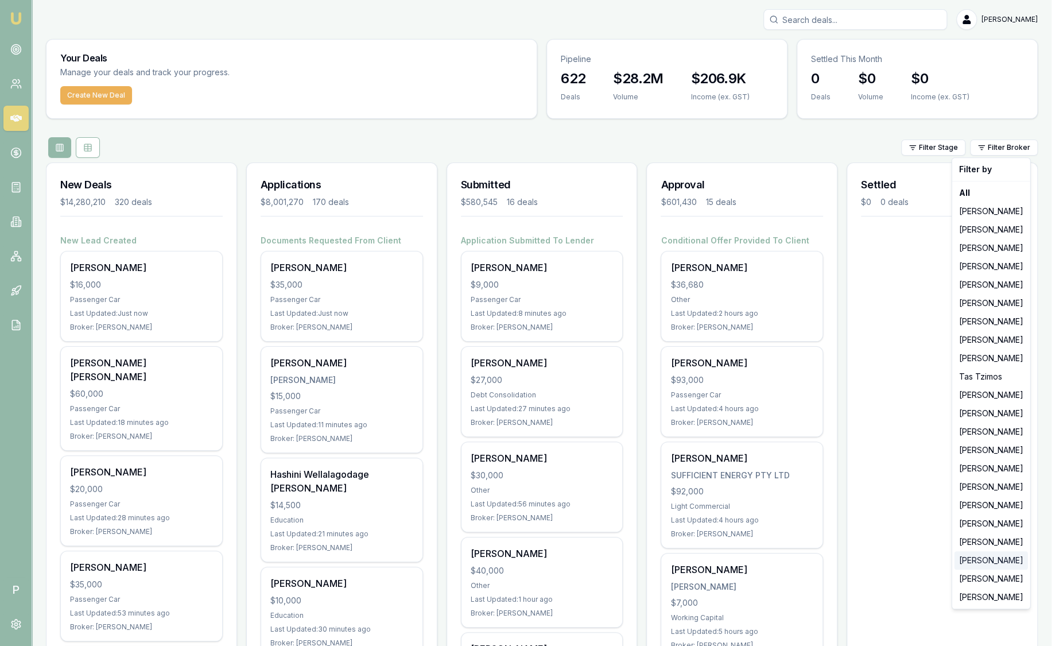
click at [996, 554] on div "[PERSON_NAME]" at bounding box center [991, 560] width 73 height 18
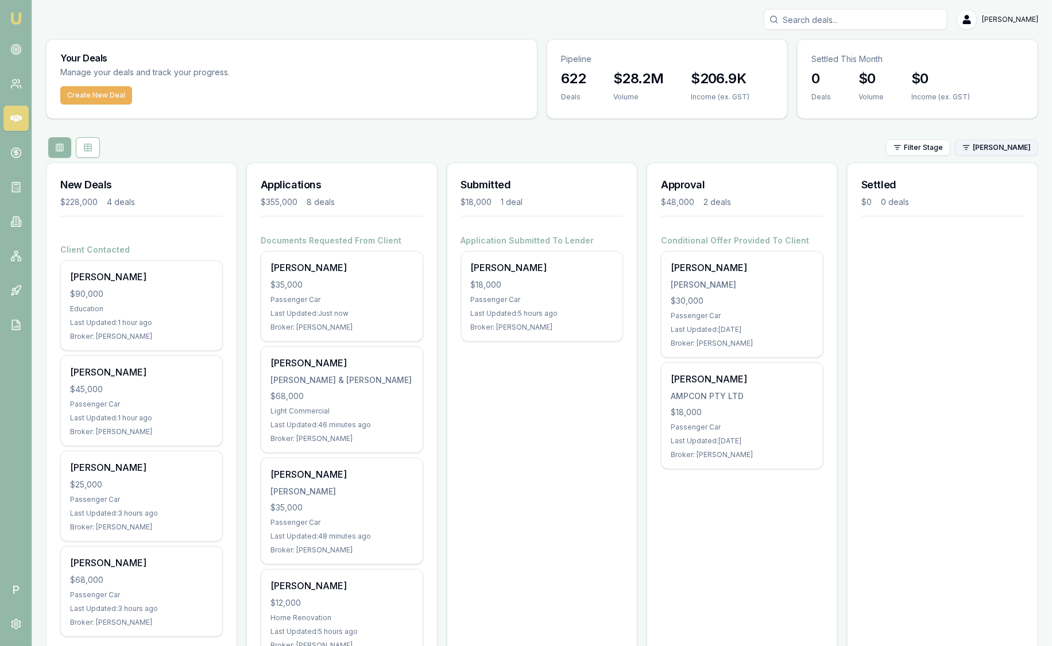
click at [1000, 141] on html "Emu Broker P Sam Crouch Toggle Menu Your Deals Manage your deals and track your…" at bounding box center [526, 323] width 1052 height 646
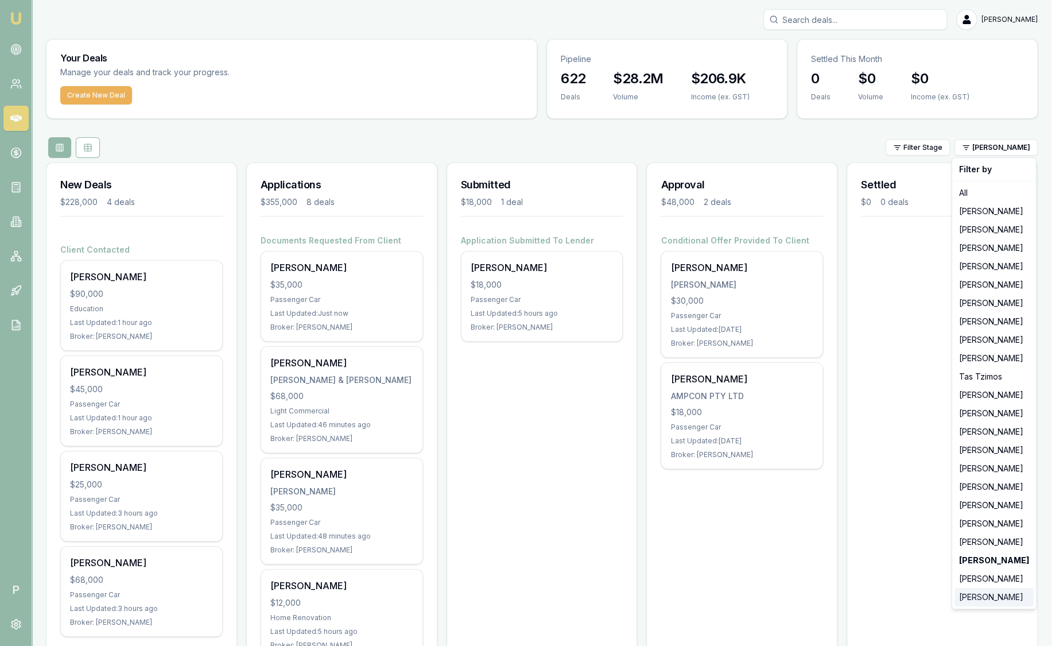
click at [983, 600] on div "[PERSON_NAME]" at bounding box center [994, 597] width 79 height 18
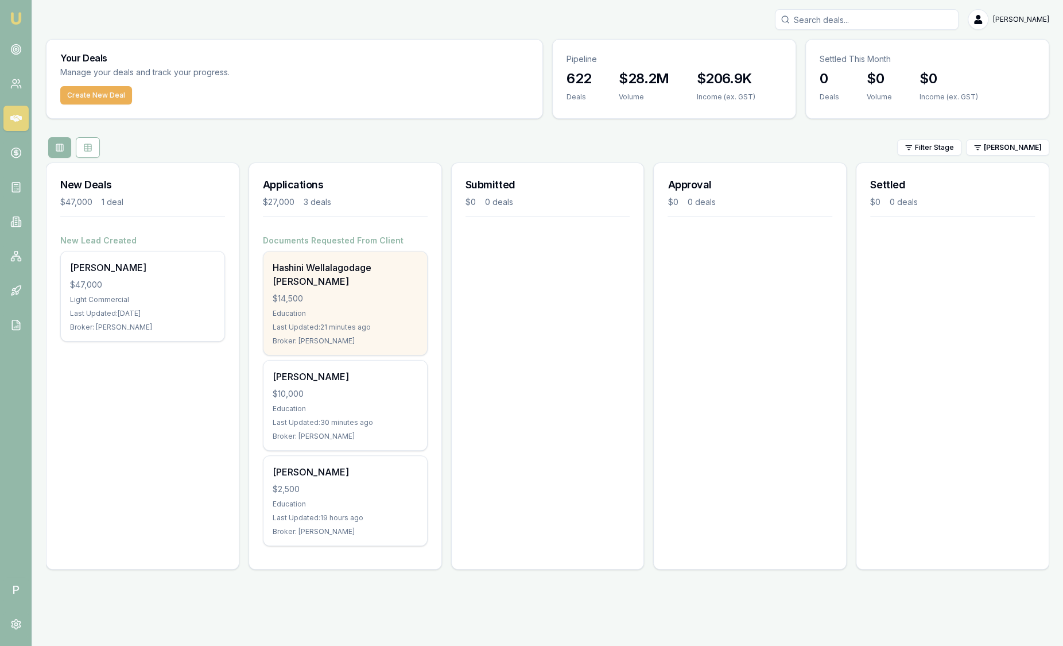
click at [366, 323] on div "Last Updated: 21 minutes ago" at bounding box center [345, 327] width 145 height 9
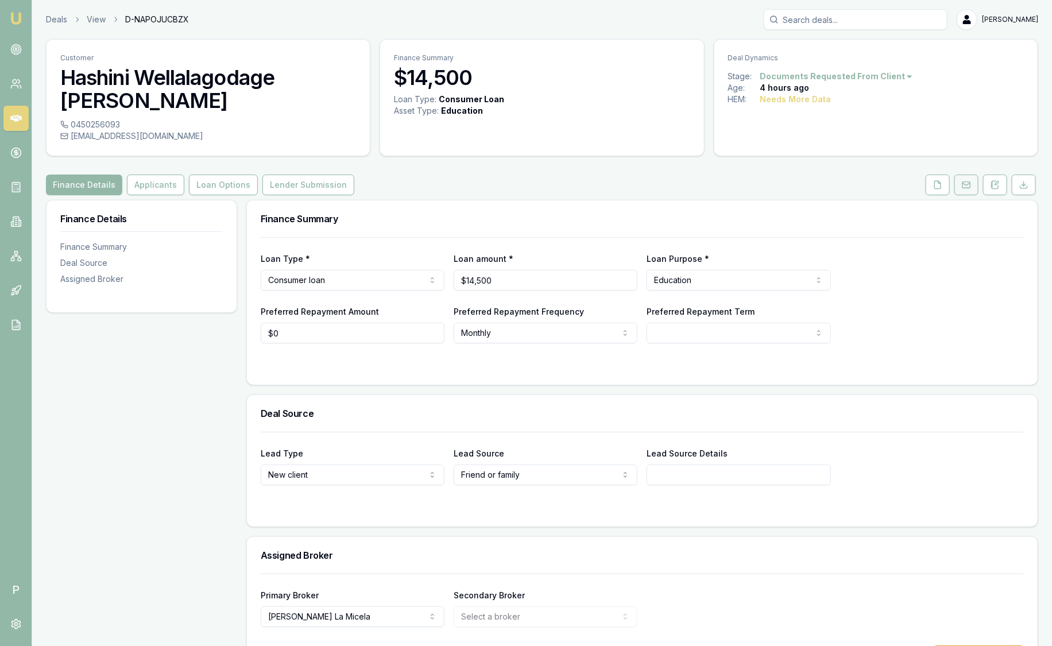
click at [964, 180] on icon at bounding box center [965, 184] width 9 height 9
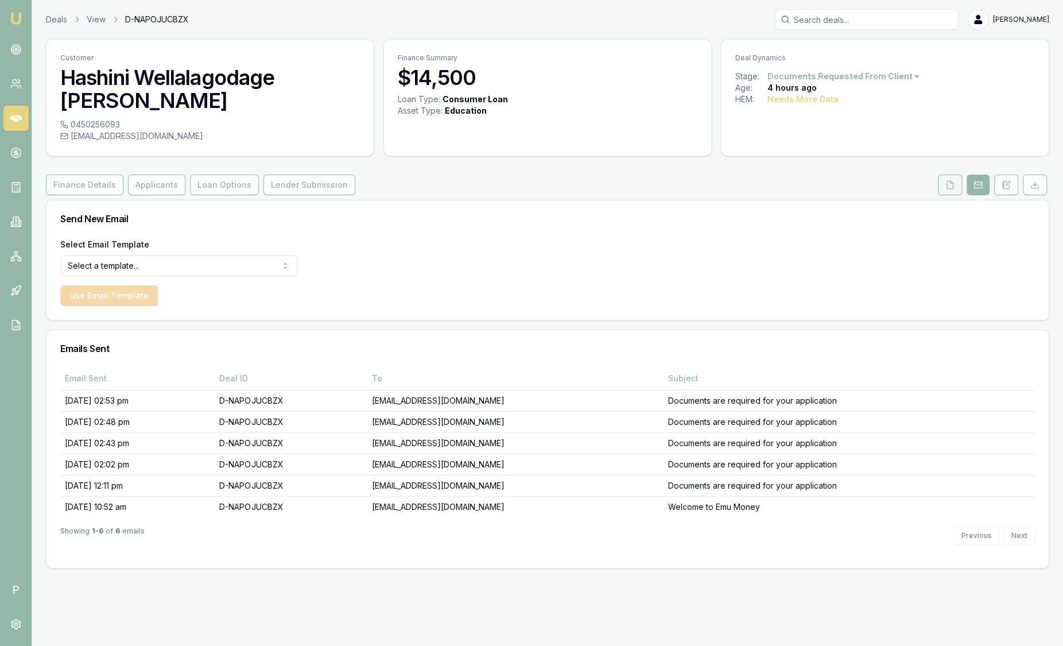
click at [956, 174] on button at bounding box center [950, 184] width 24 height 21
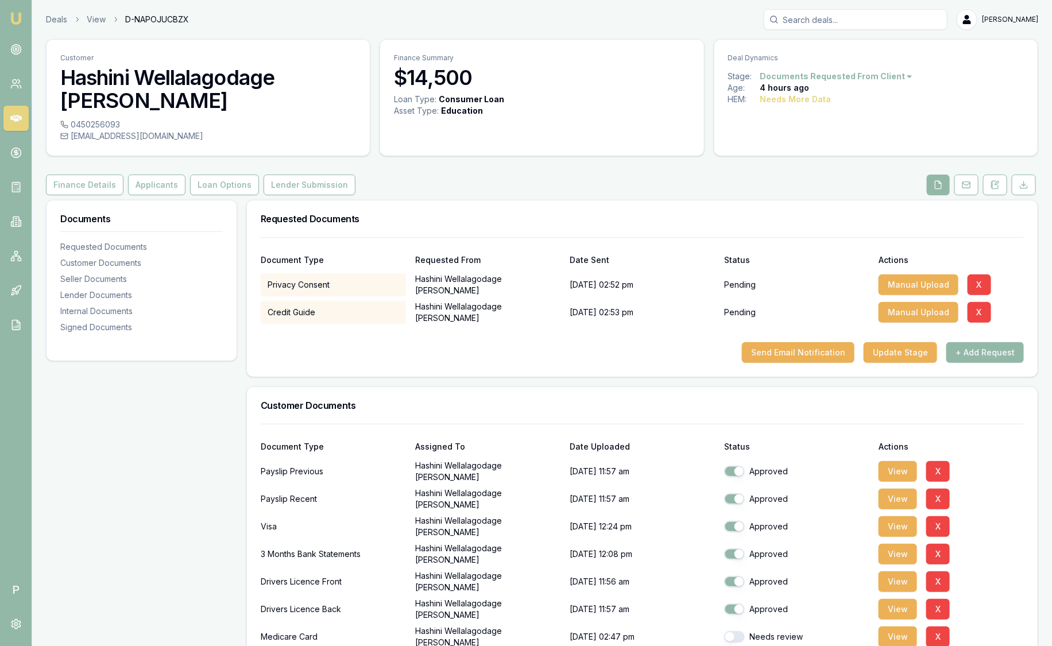
click at [21, 14] on img at bounding box center [16, 18] width 14 height 14
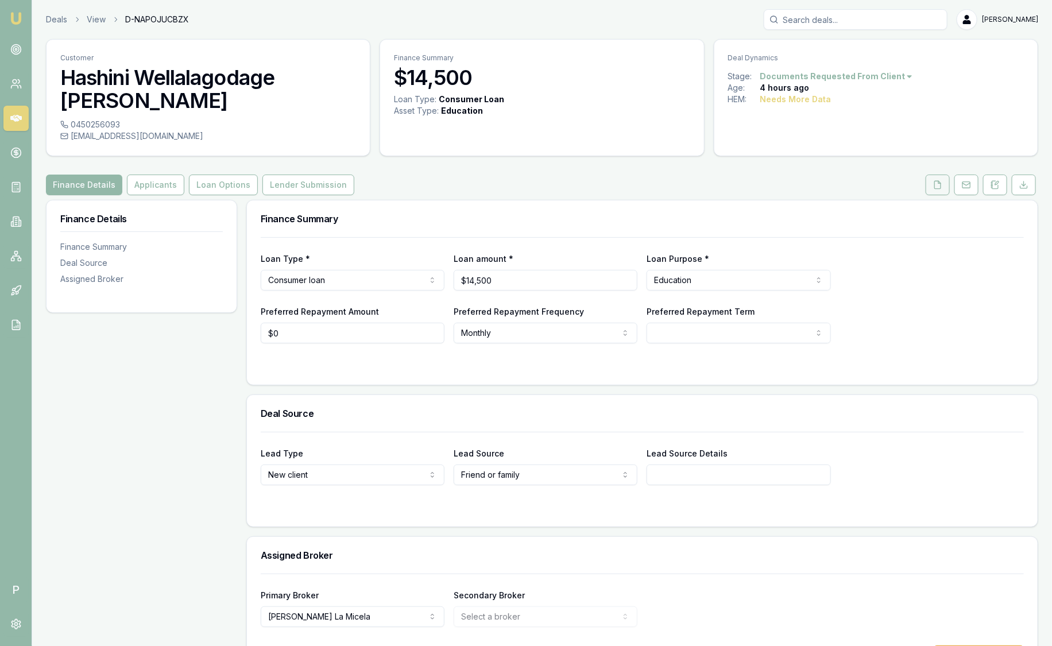
click at [936, 174] on button at bounding box center [937, 184] width 24 height 21
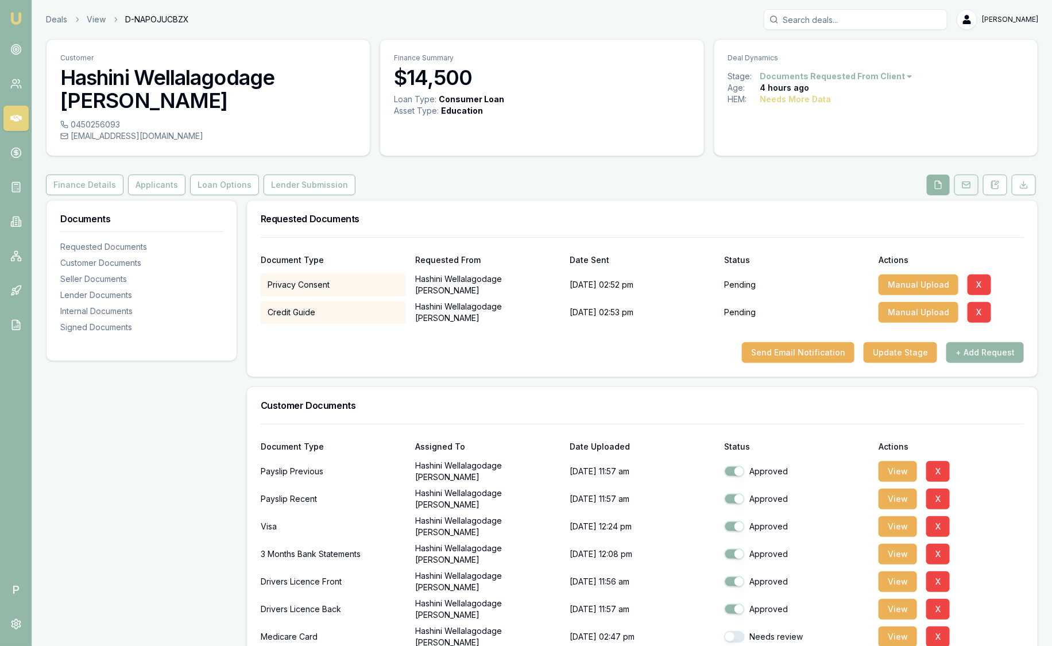
click at [965, 180] on icon at bounding box center [965, 184] width 9 height 9
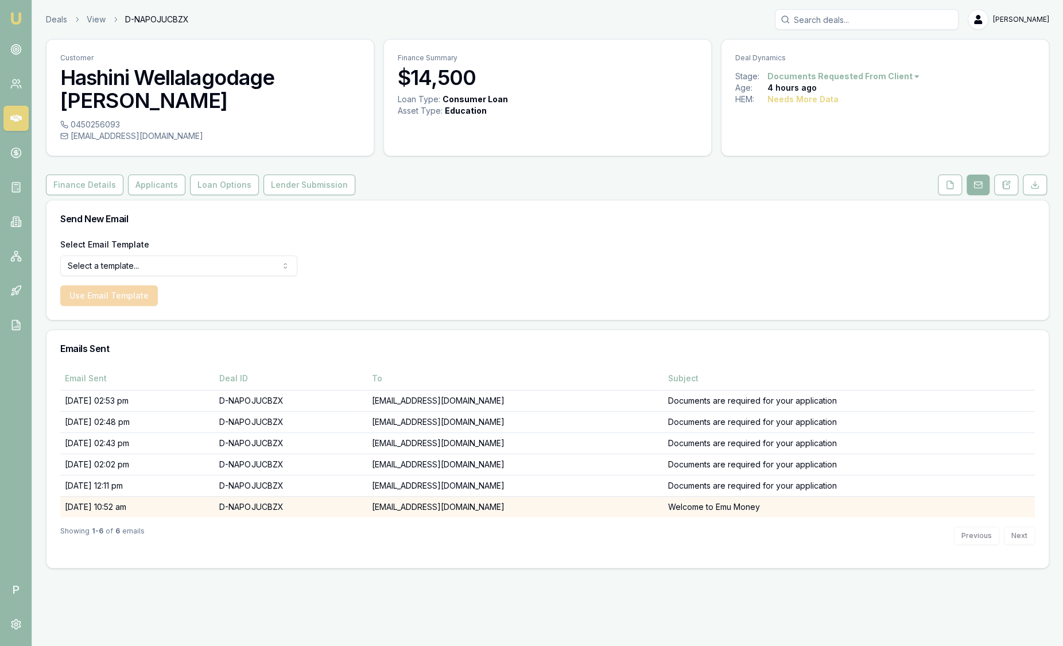
click at [719, 496] on td "Welcome to Emu Money" at bounding box center [849, 506] width 371 height 21
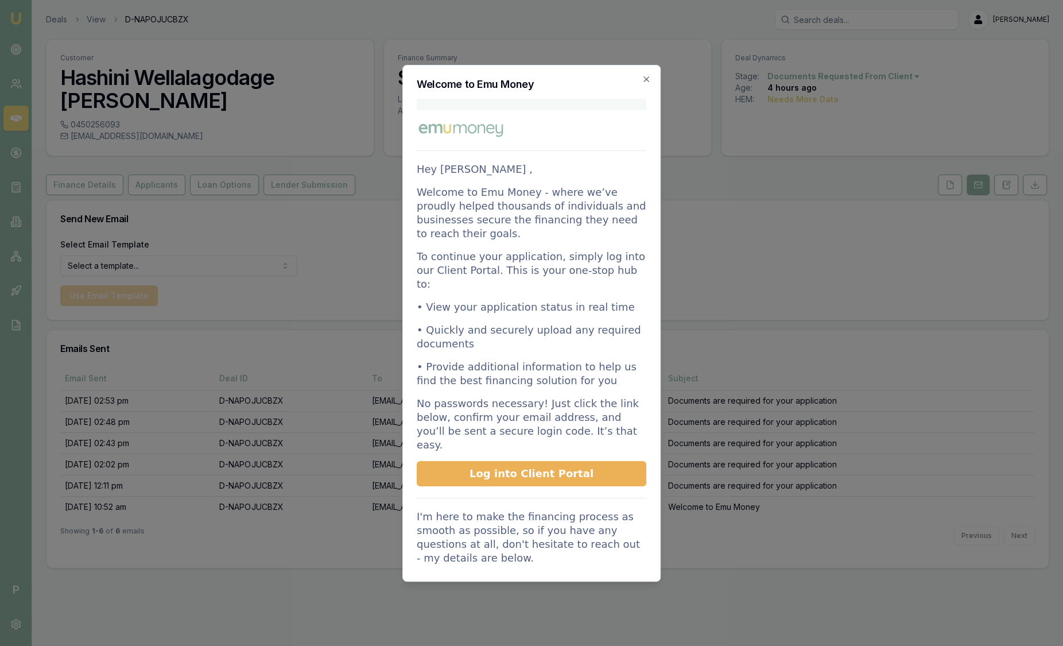
click at [601, 461] on link "Log into Client Portal" at bounding box center [532, 473] width 230 height 25
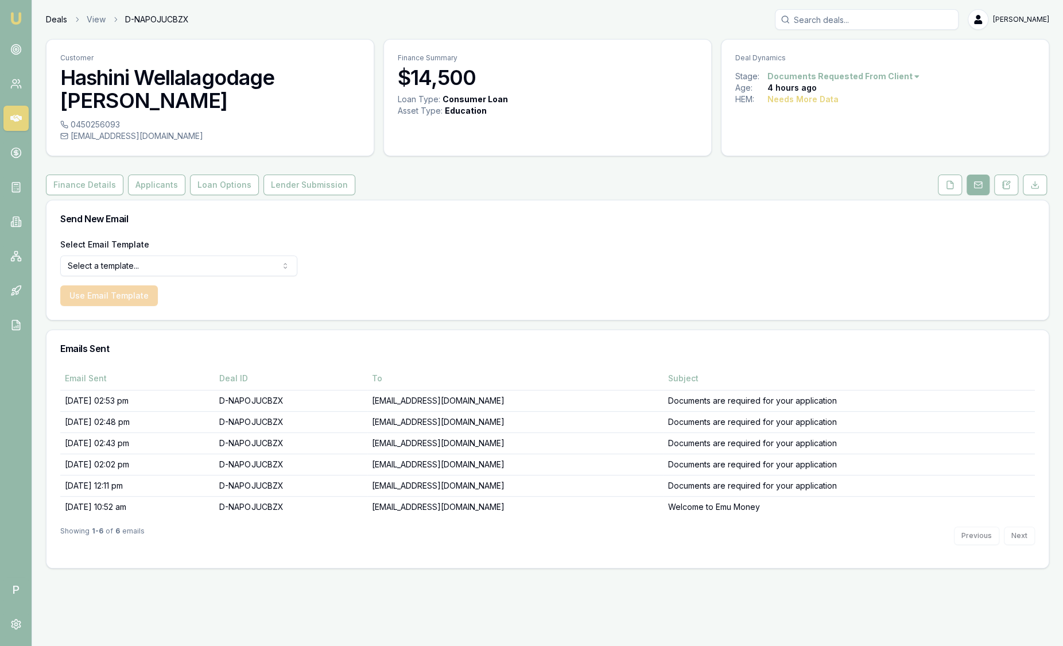
click at [53, 17] on link "Deals" at bounding box center [56, 19] width 21 height 11
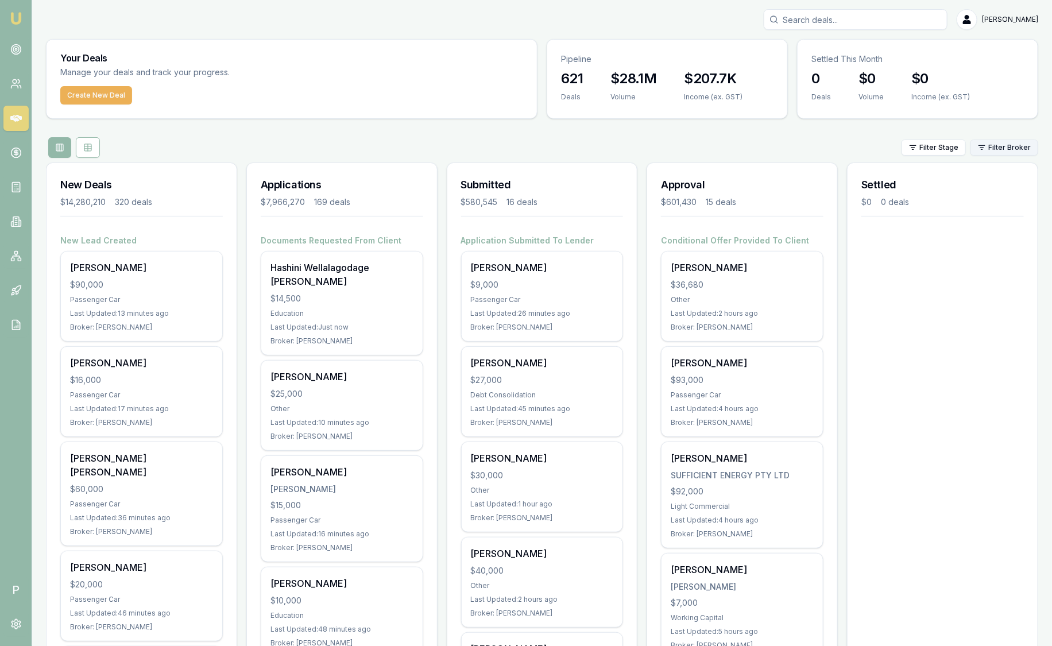
click at [997, 146] on html "Emu Broker P Sam Crouch Toggle Menu Your Deals Manage your deals and track your…" at bounding box center [526, 323] width 1052 height 646
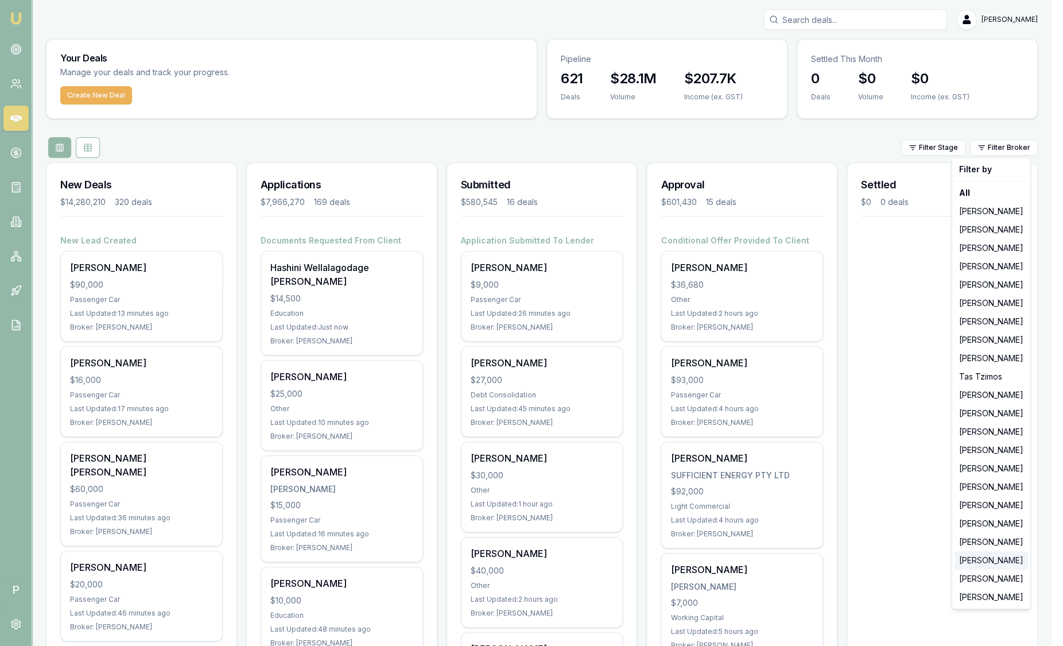
click at [988, 560] on div "[PERSON_NAME]" at bounding box center [991, 560] width 73 height 18
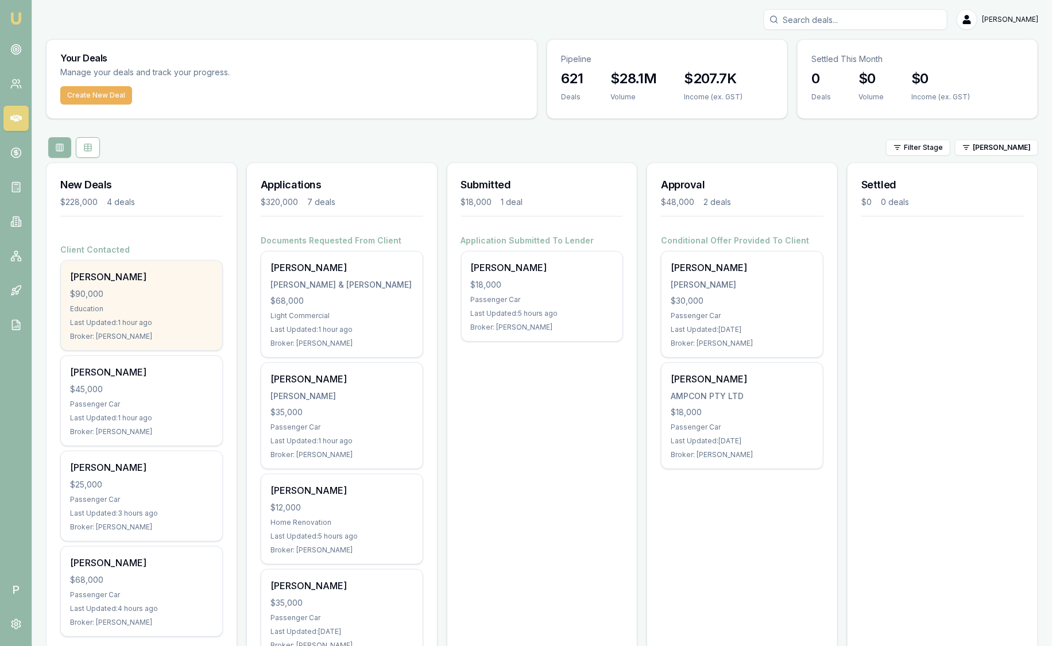
click at [180, 291] on div "$90,000" at bounding box center [141, 293] width 143 height 11
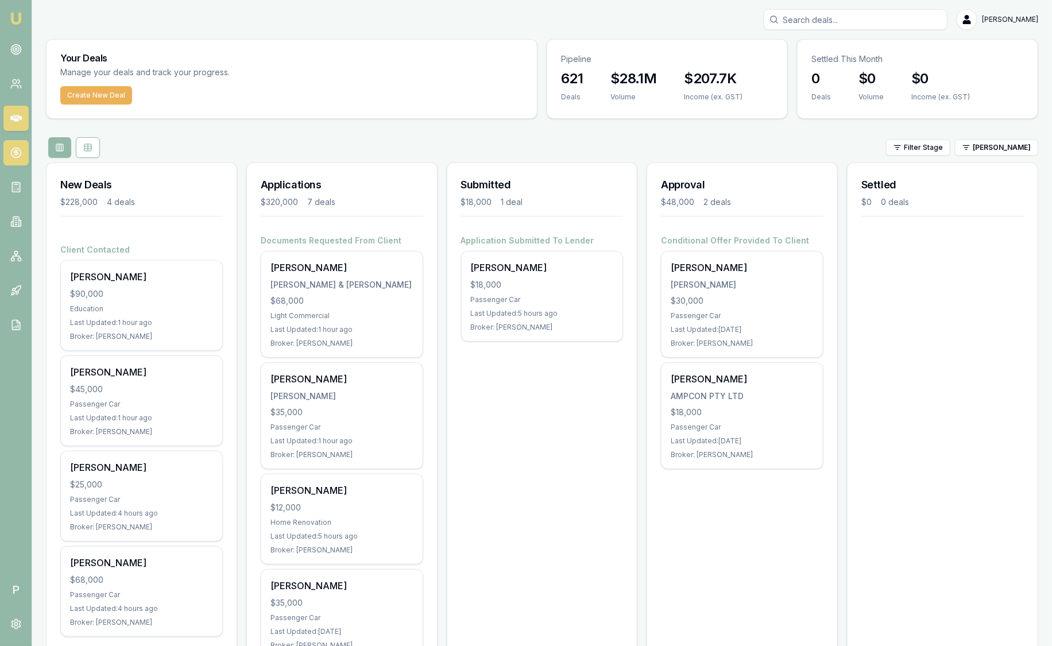
click at [24, 154] on link at bounding box center [15, 152] width 25 height 25
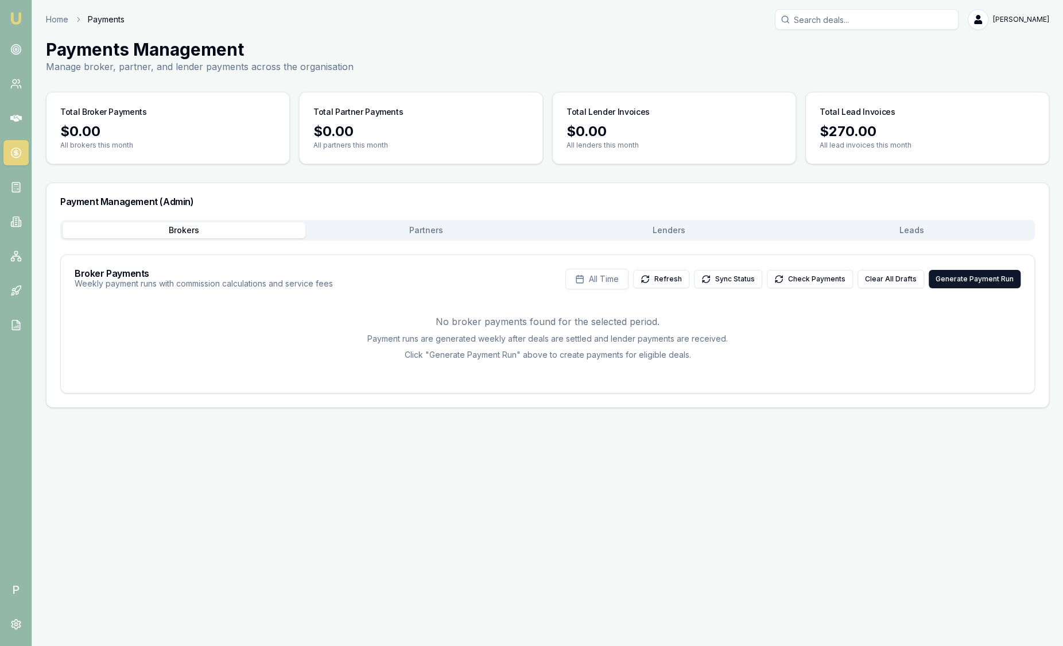
click at [703, 230] on button "Lenders" at bounding box center [669, 230] width 243 height 16
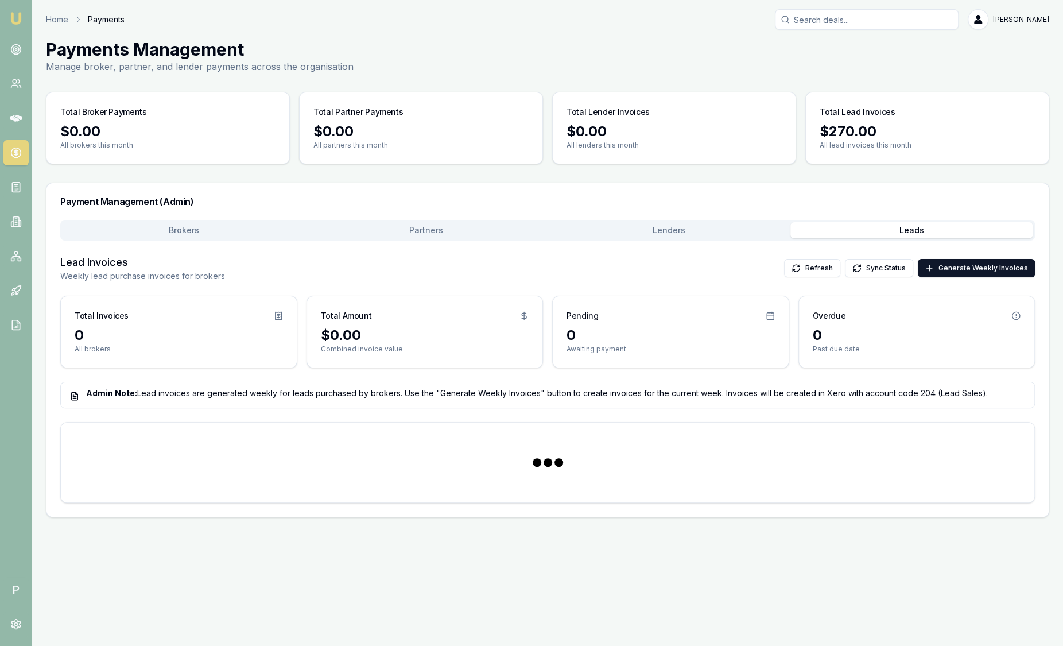
click at [899, 230] on button "Leads" at bounding box center [911, 230] width 243 height 16
click at [741, 234] on button "Lenders" at bounding box center [669, 230] width 243 height 16
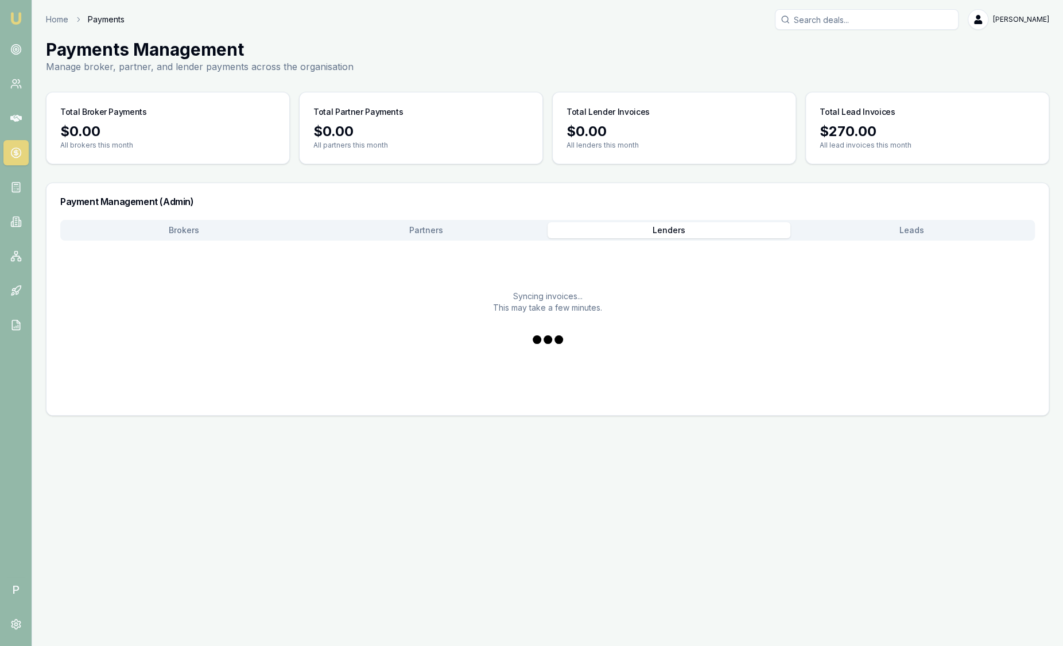
click at [925, 230] on button "Leads" at bounding box center [911, 230] width 243 height 16
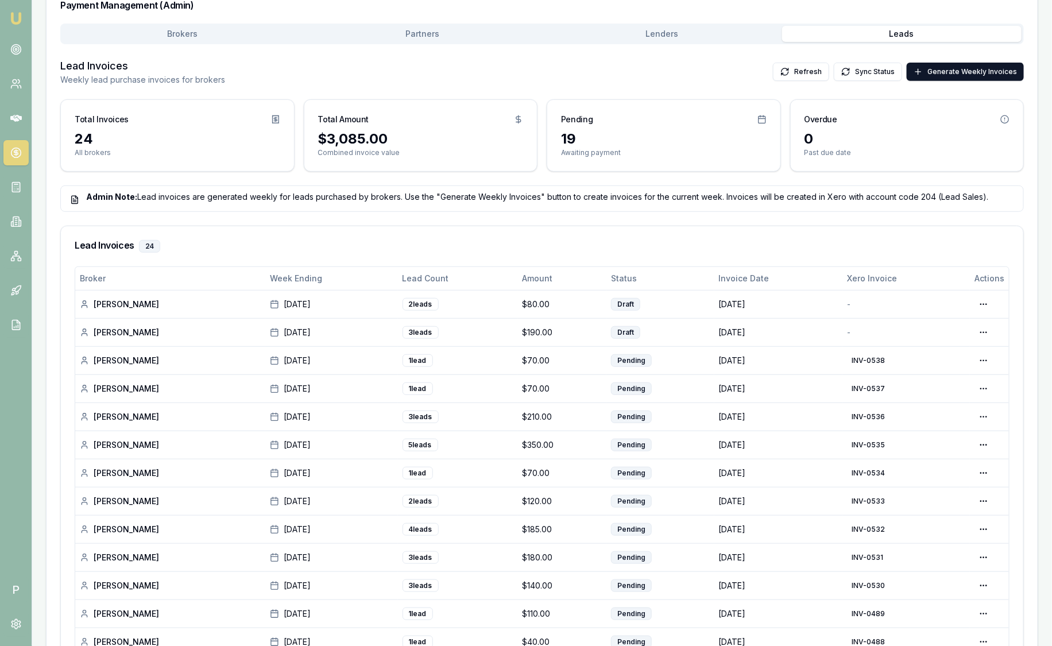
scroll to position [215, 0]
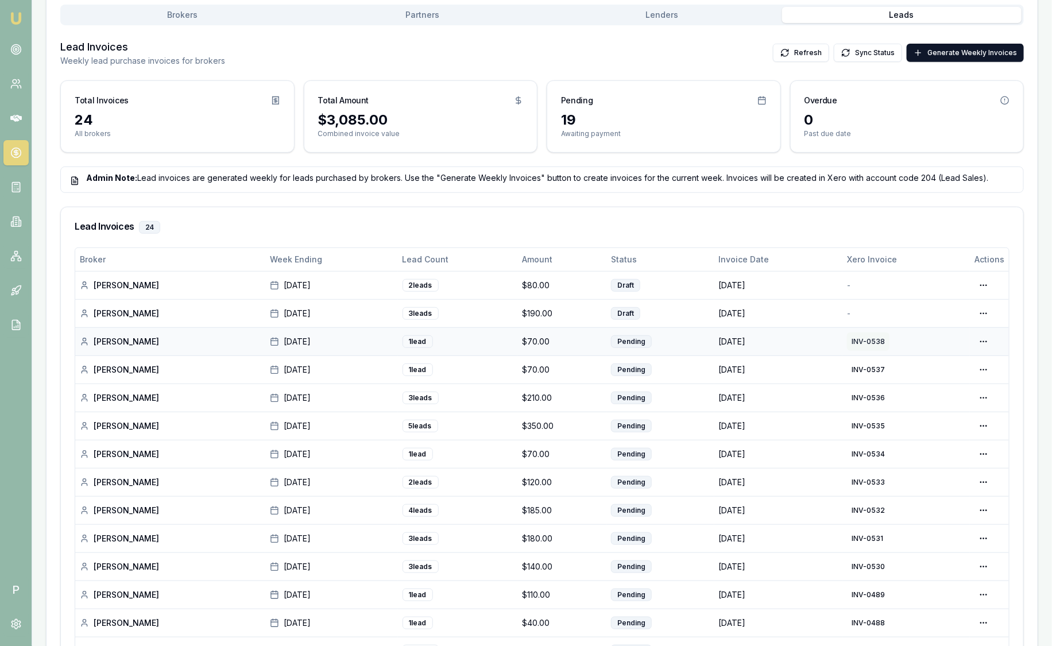
click at [877, 339] on button "INV-0538" at bounding box center [868, 341] width 42 height 18
click at [8, 48] on link at bounding box center [15, 49] width 25 height 25
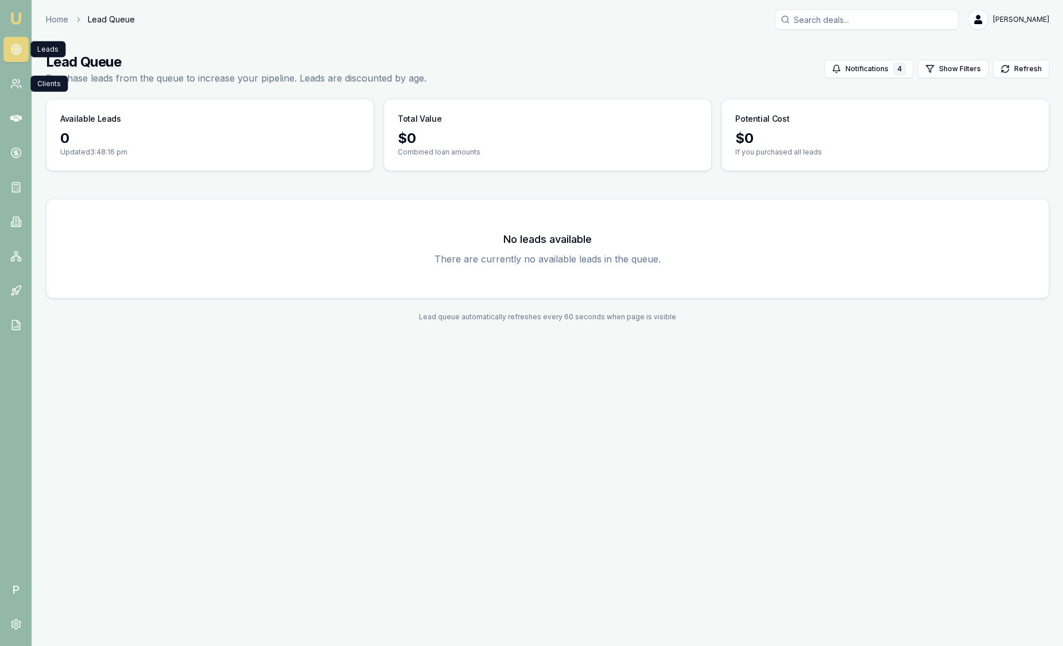
click at [24, 59] on link at bounding box center [15, 49] width 25 height 25
click at [13, 91] on link at bounding box center [15, 83] width 25 height 25
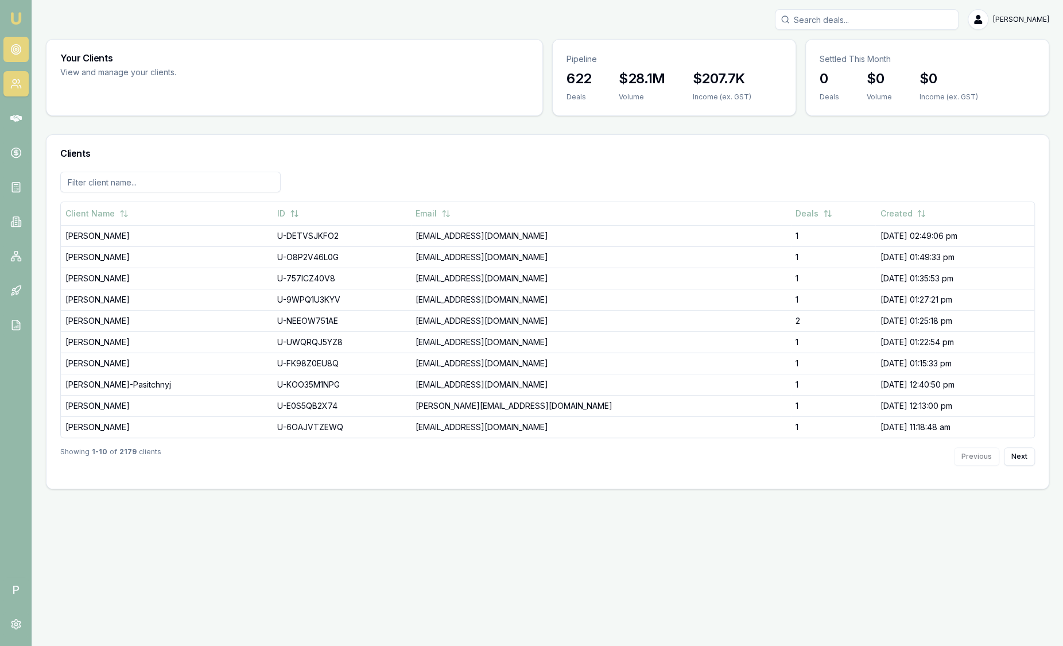
click at [20, 46] on circle at bounding box center [16, 50] width 10 height 10
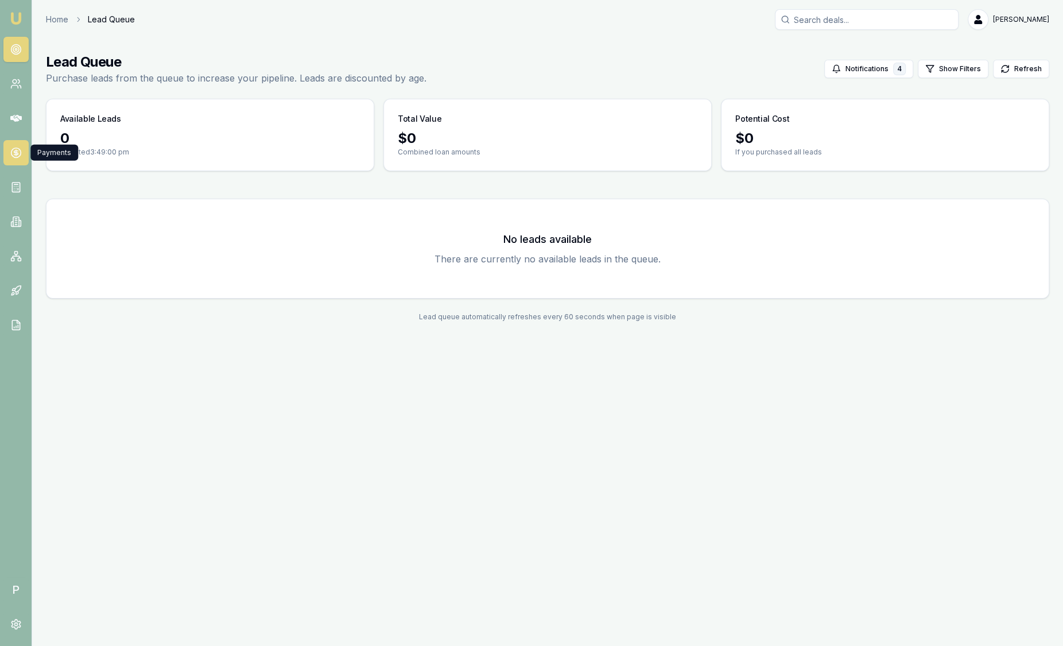
click at [22, 155] on link at bounding box center [15, 152] width 25 height 25
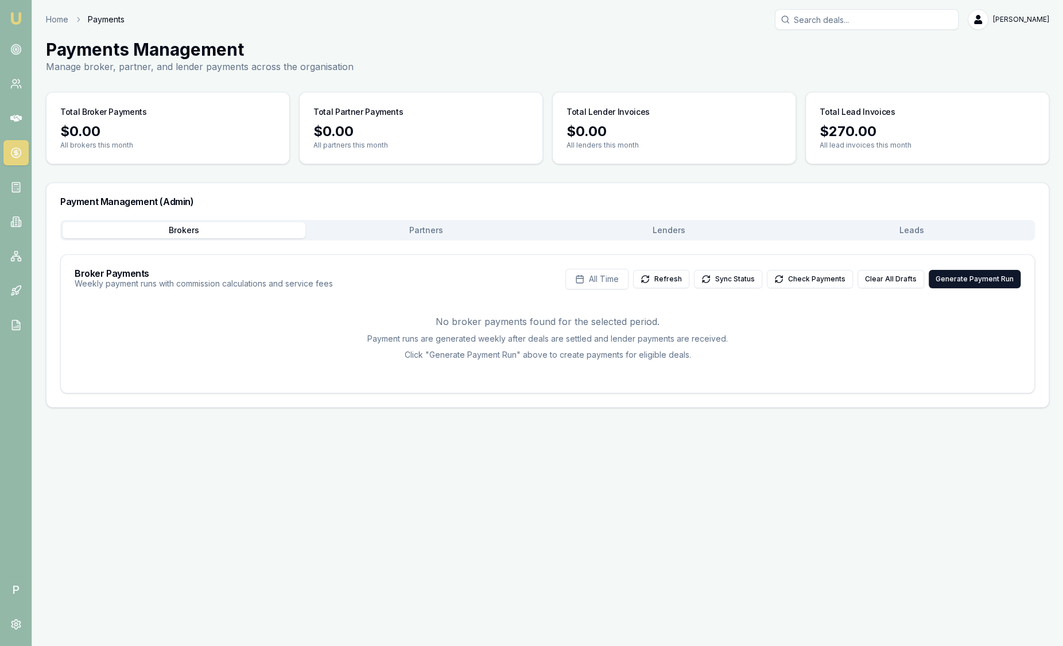
click at [914, 232] on button "Leads" at bounding box center [911, 230] width 243 height 16
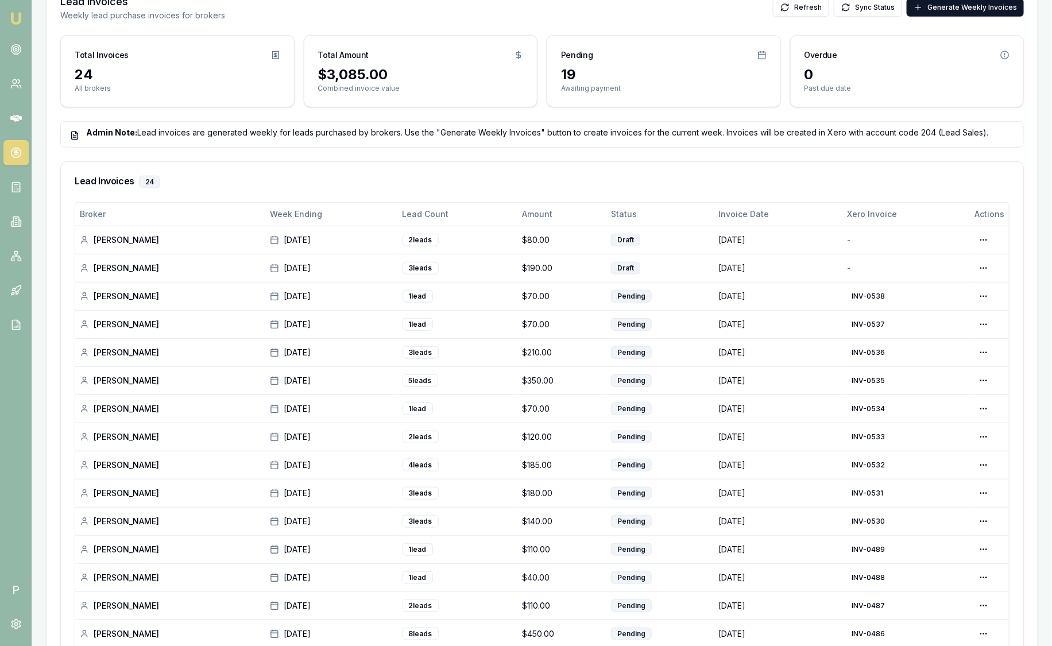
scroll to position [359, 0]
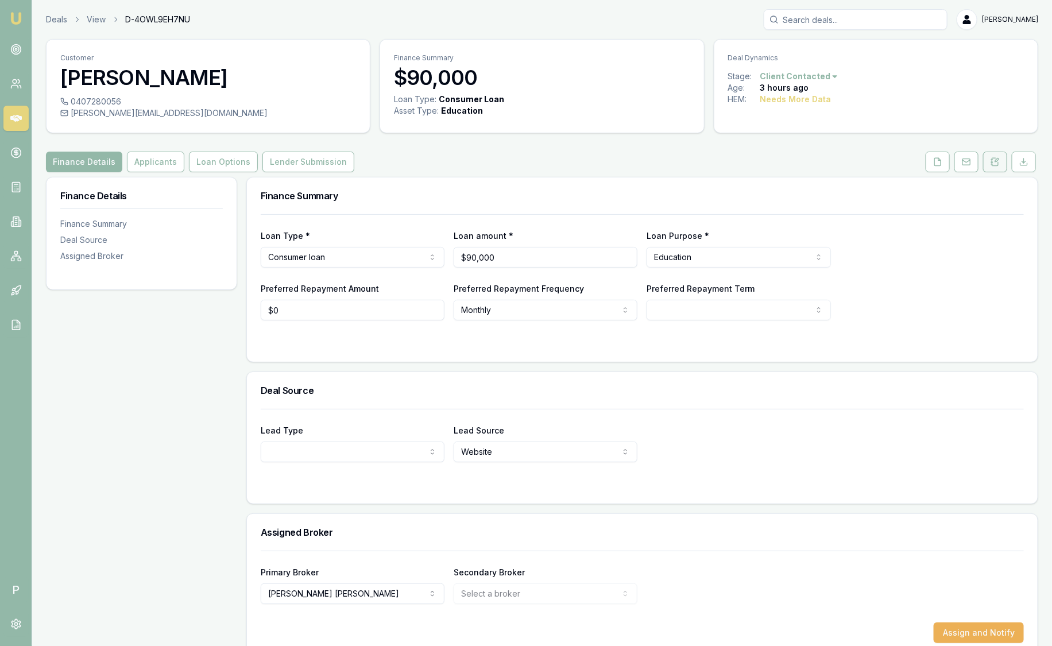
click at [990, 166] on button at bounding box center [995, 162] width 24 height 21
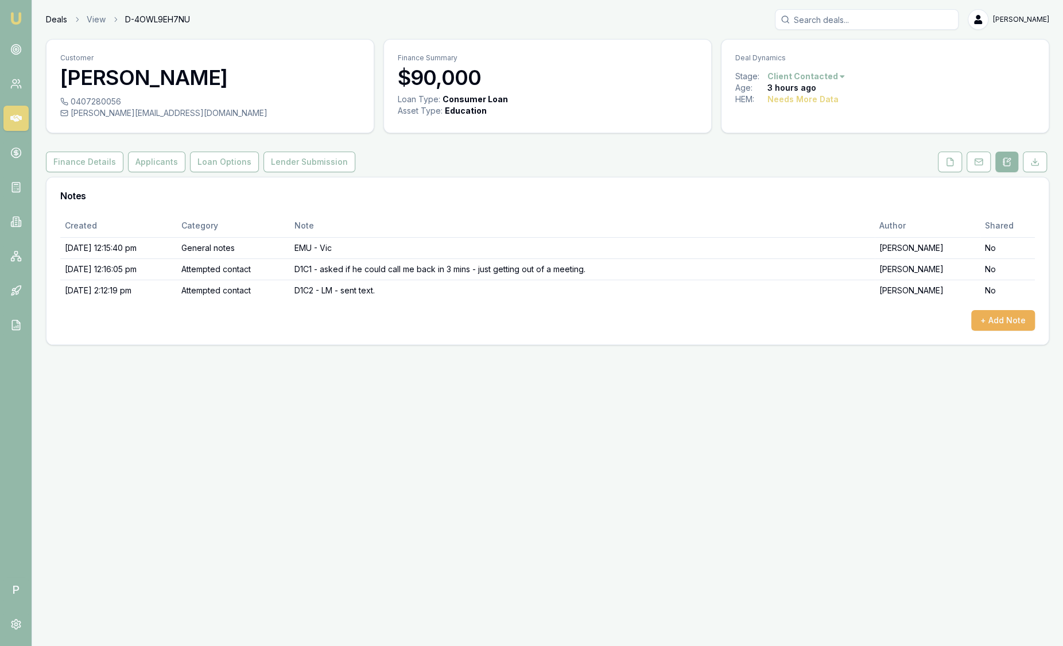
click at [47, 16] on link "Deals" at bounding box center [56, 19] width 21 height 11
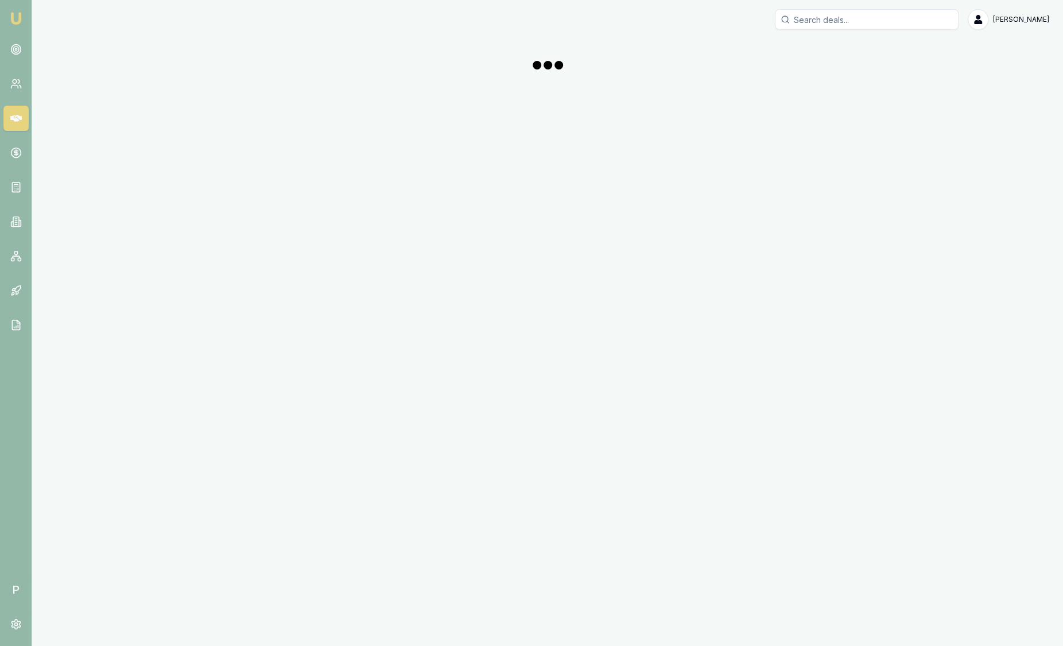
click at [14, 17] on img at bounding box center [16, 18] width 14 height 14
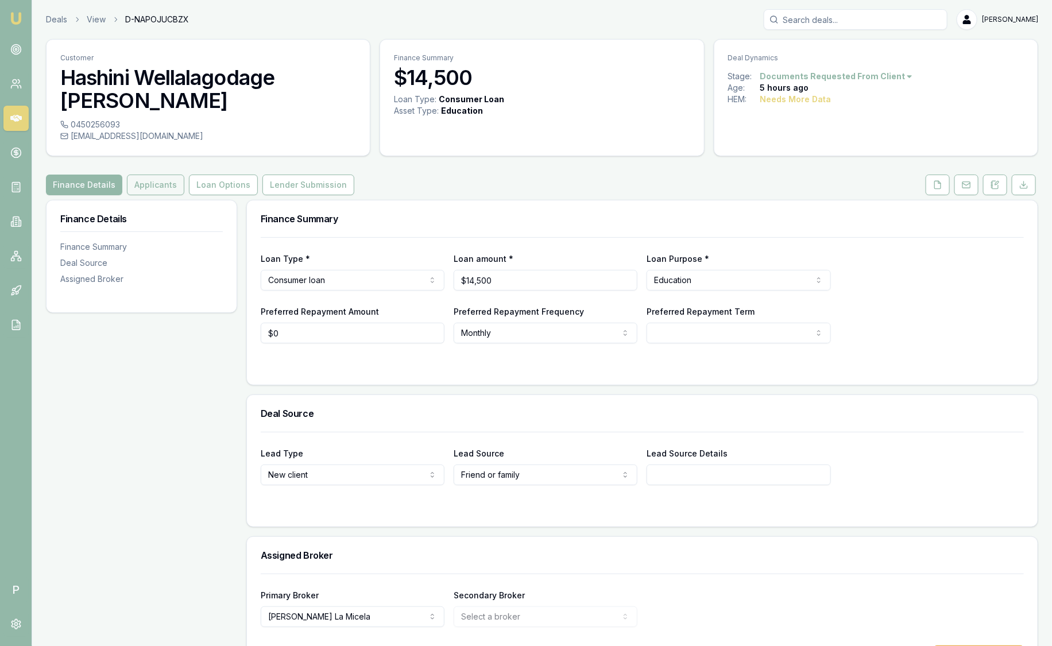
click at [166, 174] on button "Applicants" at bounding box center [155, 184] width 57 height 21
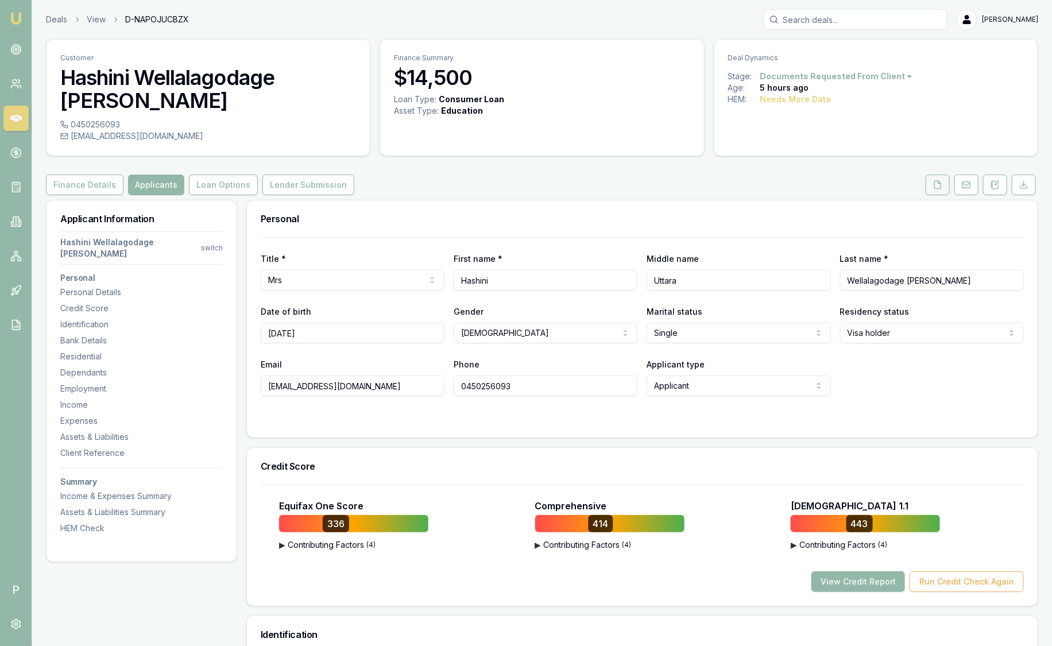
click at [942, 180] on icon at bounding box center [937, 184] width 9 height 9
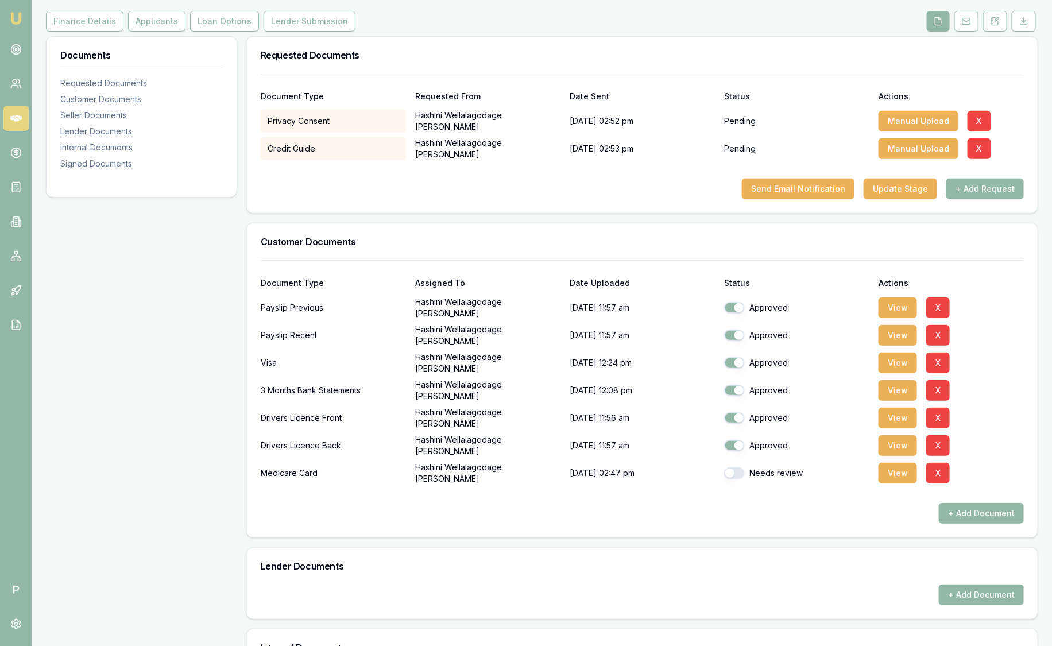
scroll to position [522, 0]
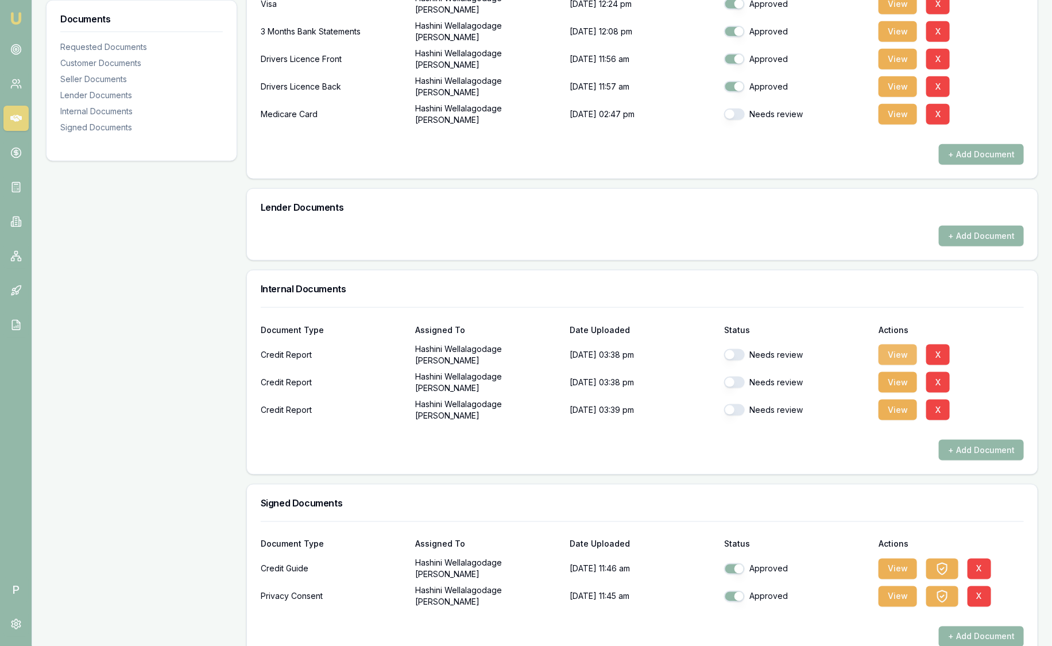
click at [891, 344] on button "View" at bounding box center [897, 354] width 38 height 21
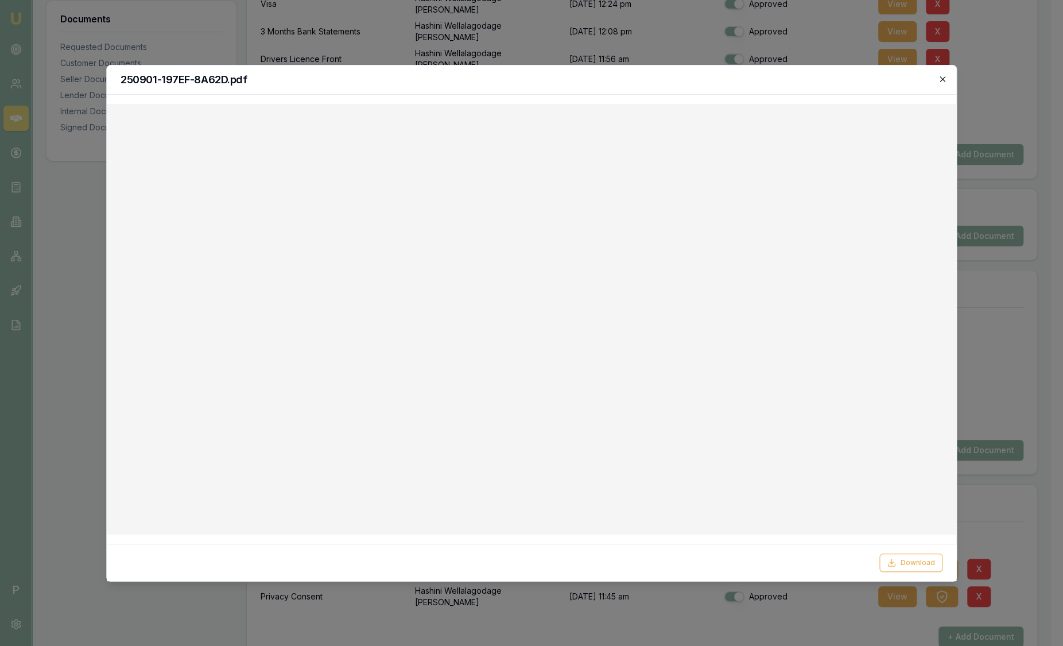
click at [943, 75] on icon "button" at bounding box center [942, 79] width 9 height 9
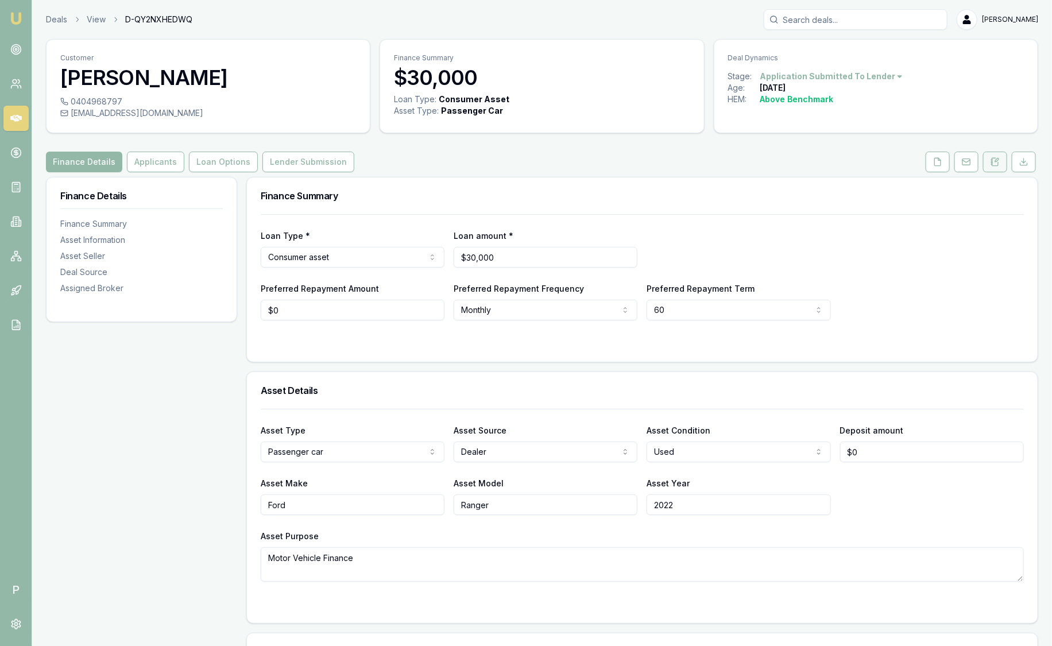
click at [1000, 161] on button at bounding box center [995, 162] width 24 height 21
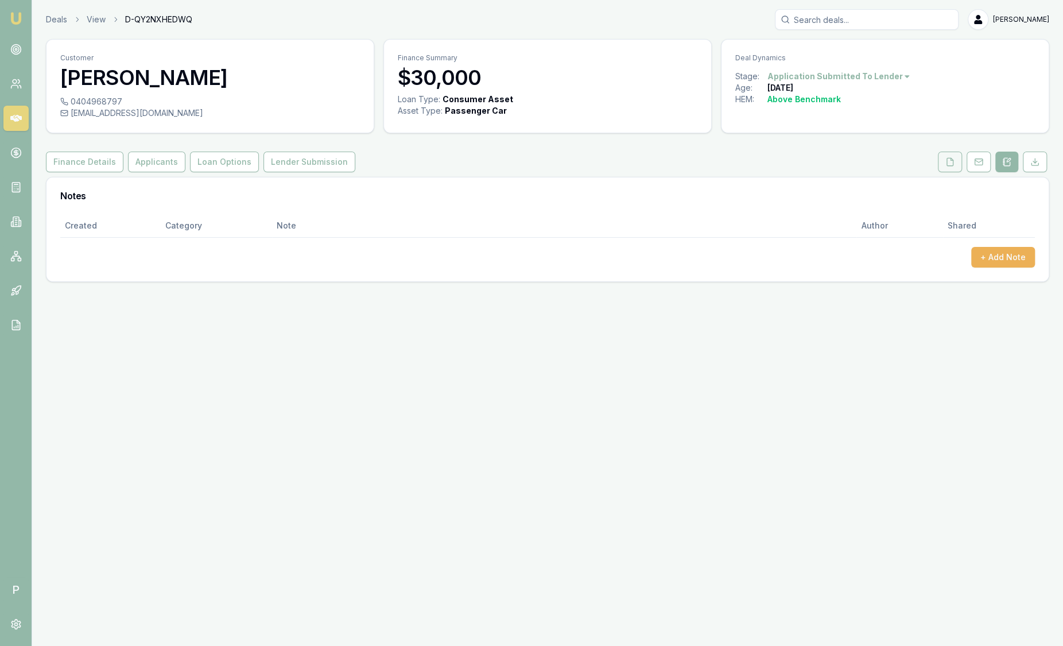
click at [944, 162] on button at bounding box center [950, 162] width 24 height 21
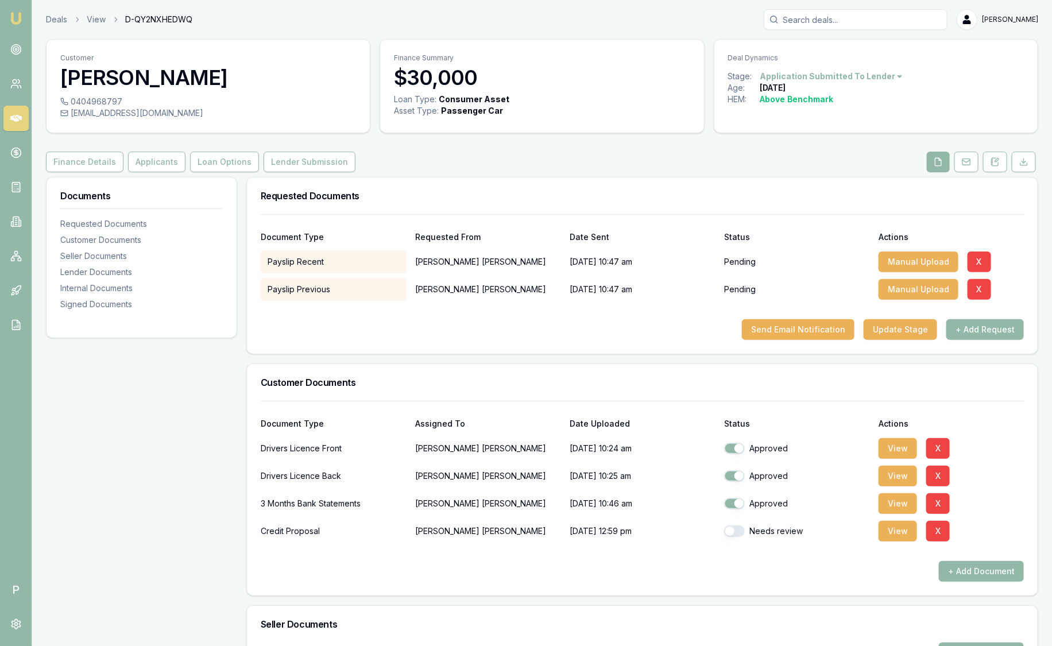
click at [24, 15] on link "Emu Broker" at bounding box center [16, 18] width 18 height 18
